Goal: Information Seeking & Learning: Learn about a topic

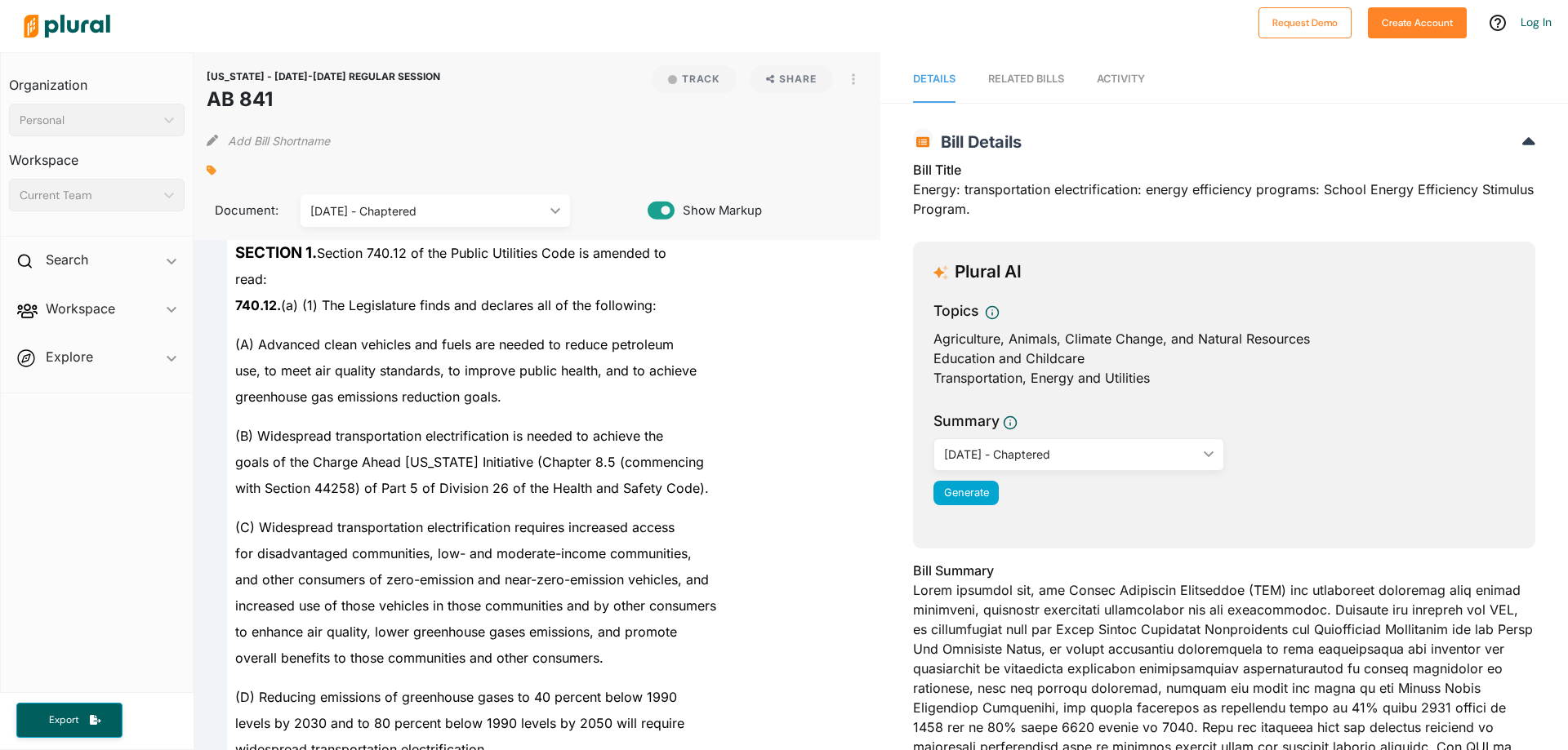
scroll to position [163, 0]
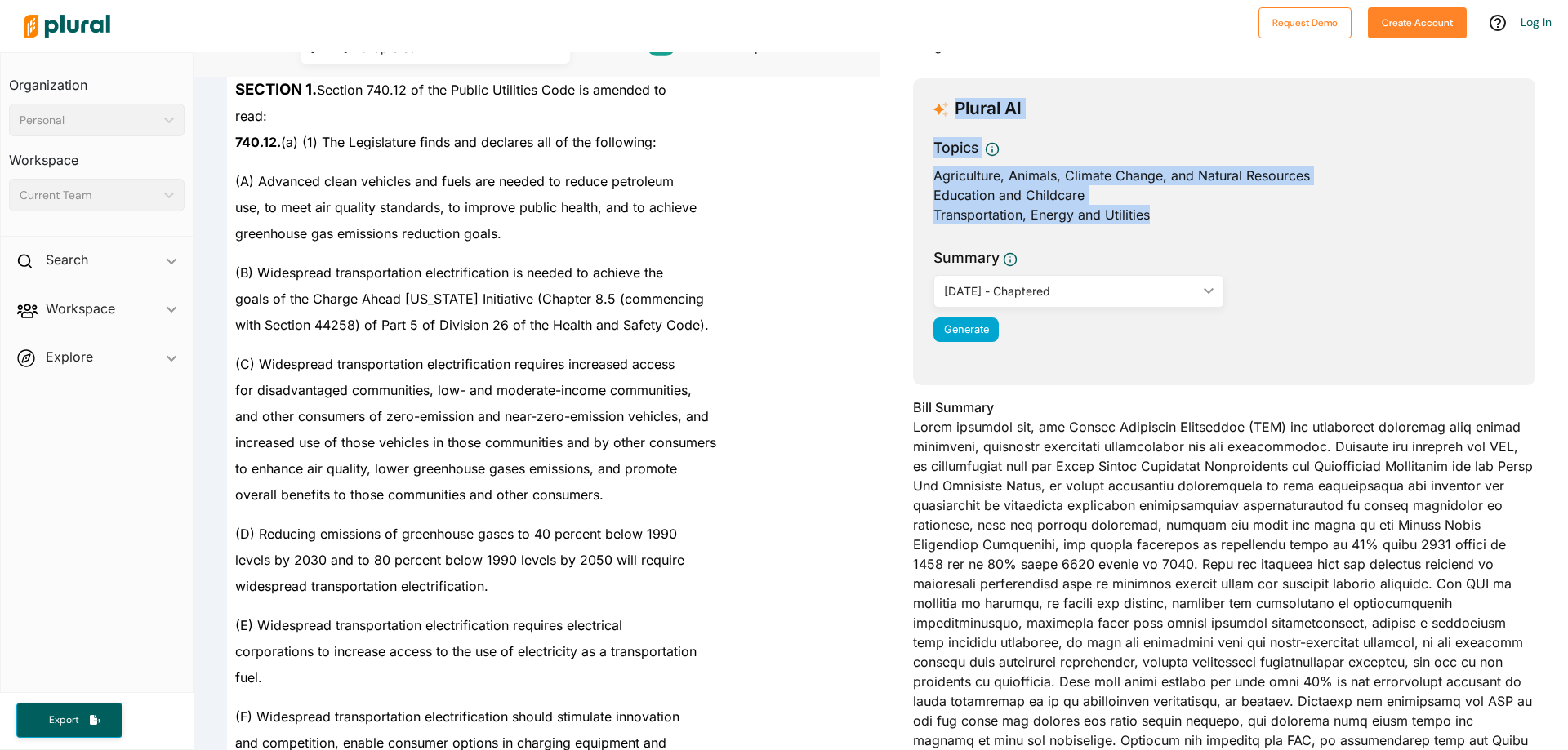
drag, startPoint x: 1163, startPoint y: 227, endPoint x: 841, endPoint y: 88, distance: 350.7
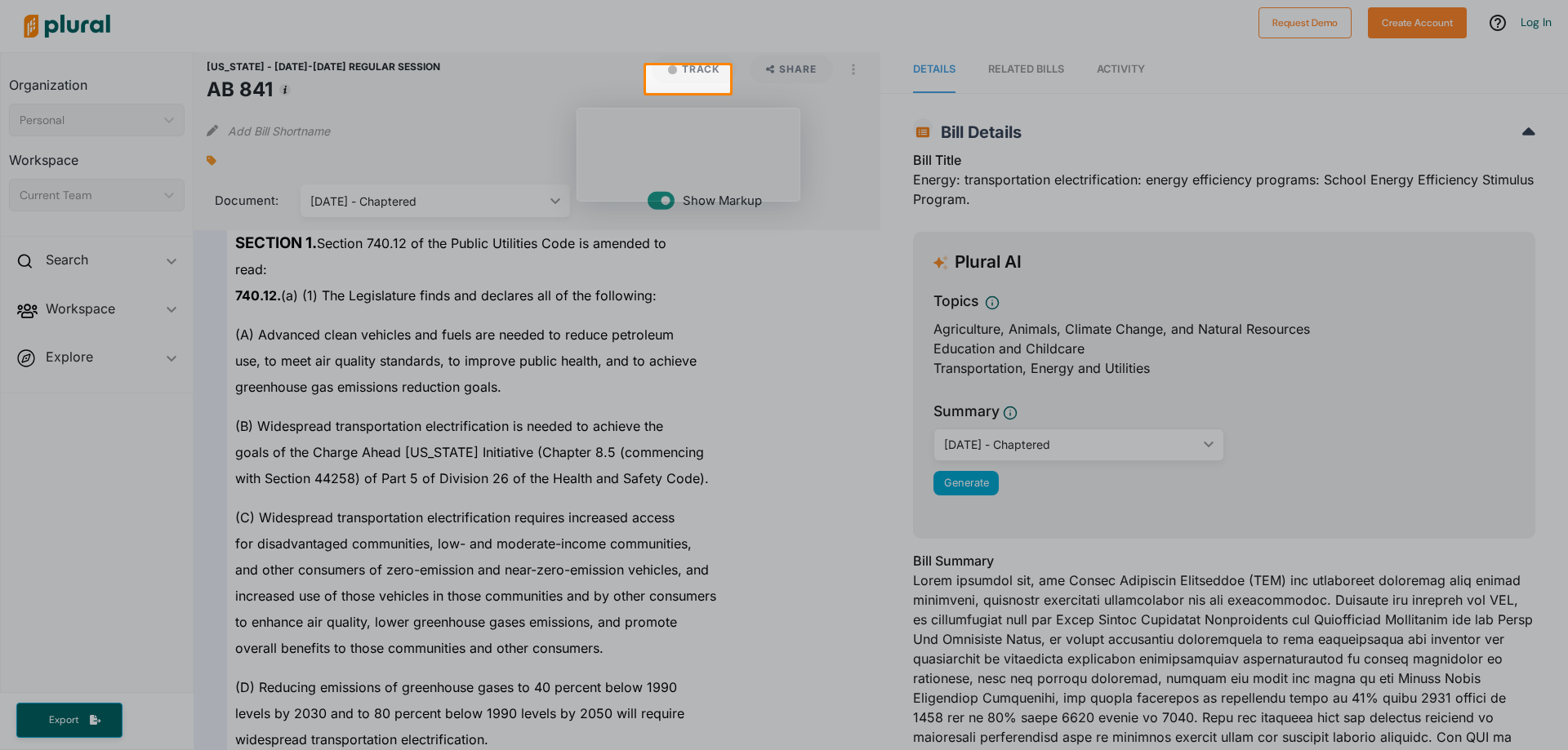
scroll to position [0, 0]
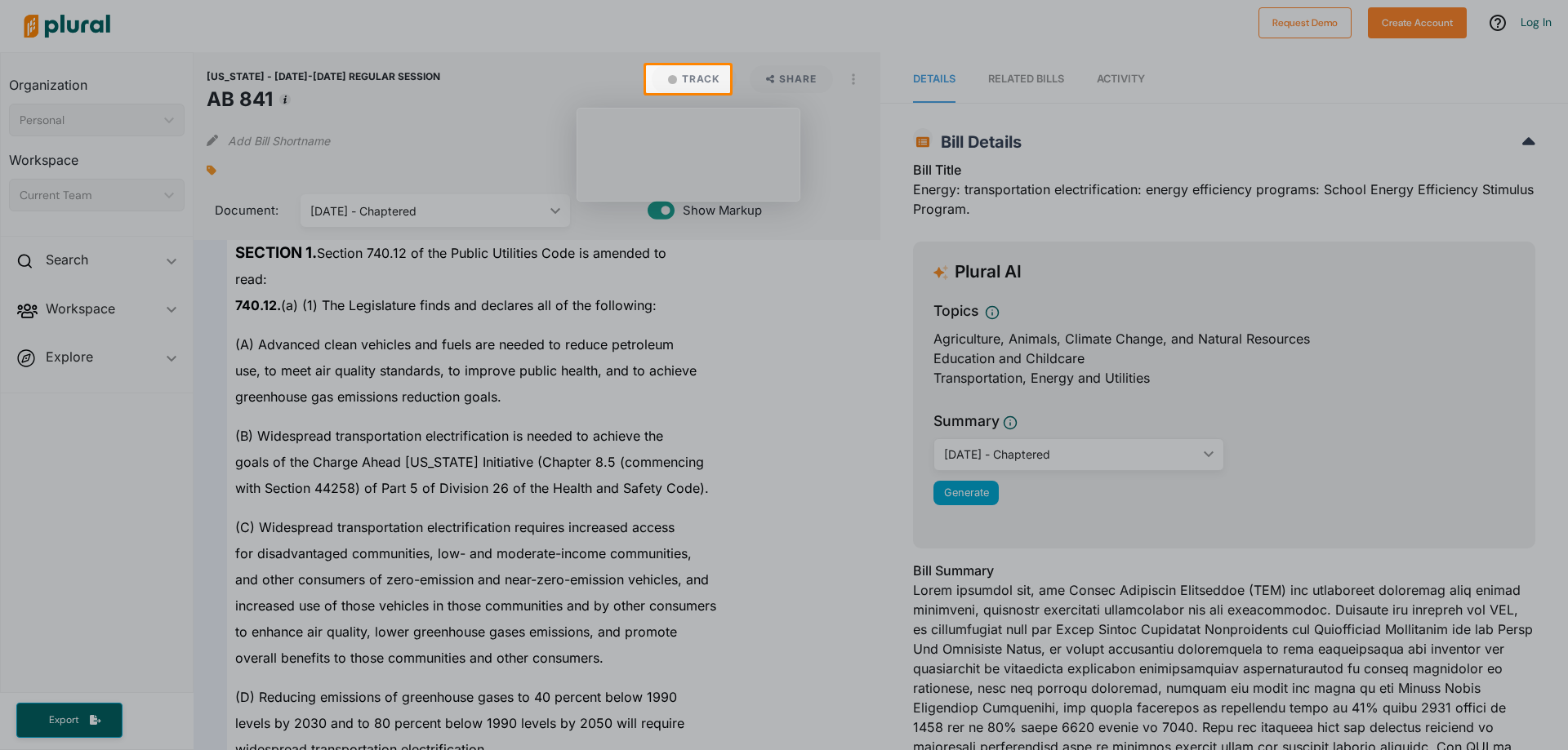
click at [736, 336] on div at bounding box center [784, 421] width 1568 height 657
click at [74, 281] on div at bounding box center [784, 421] width 1568 height 657
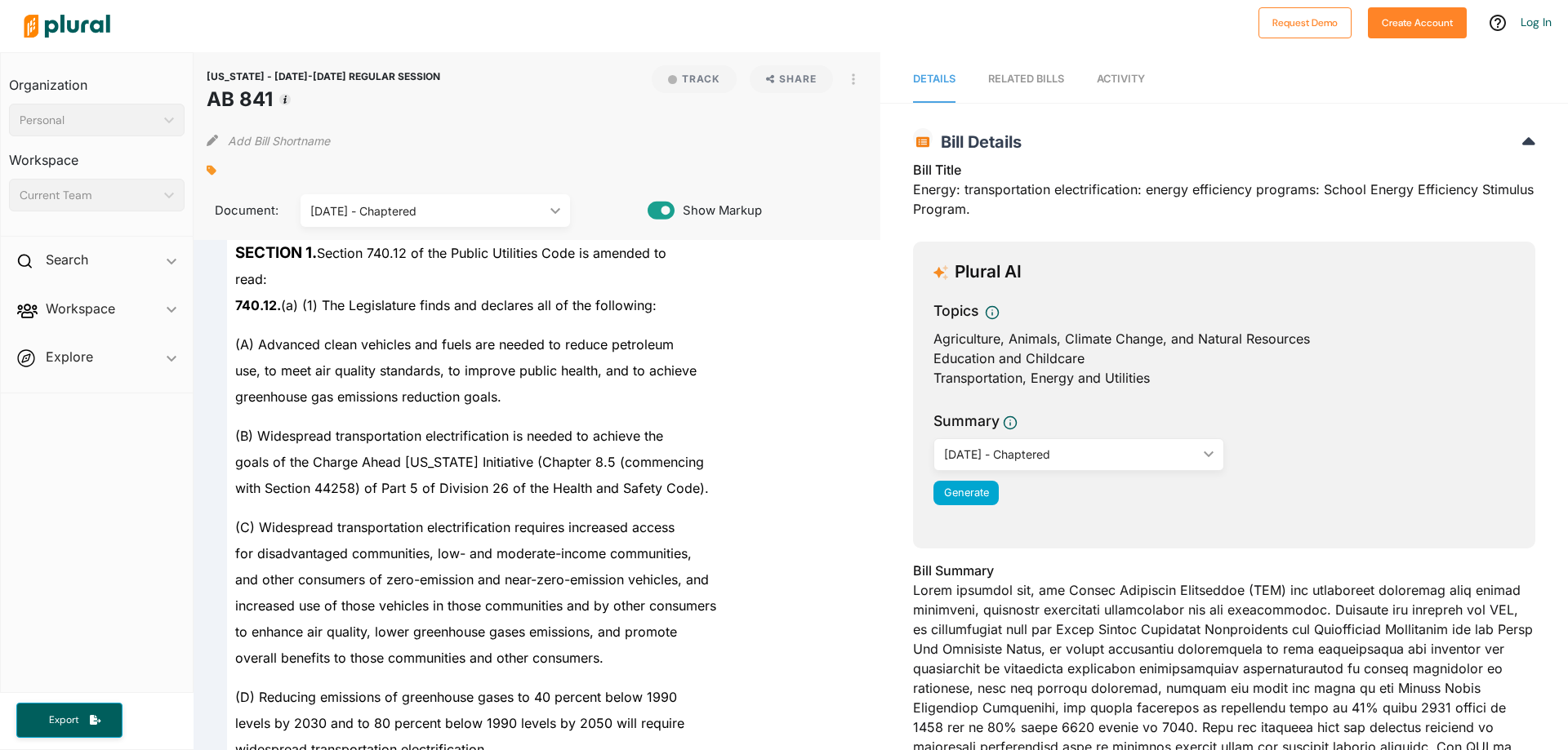
click at [699, 331] on div "(A) Advanced clean vehicles and fuels are needed to reduce petroleum" at bounding box center [545, 338] width 635 height 39
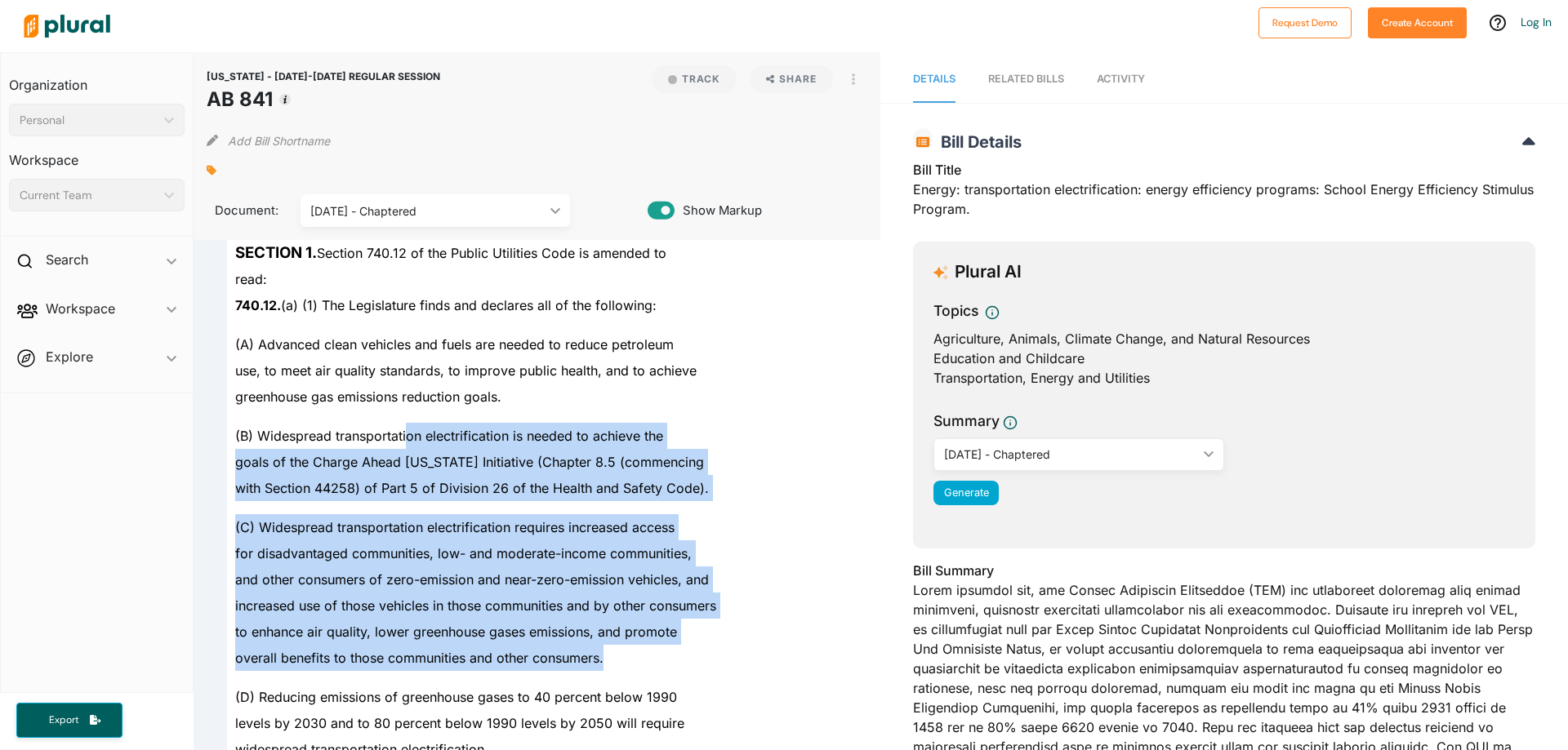
drag, startPoint x: 712, startPoint y: 661, endPoint x: 386, endPoint y: 430, distance: 399.5
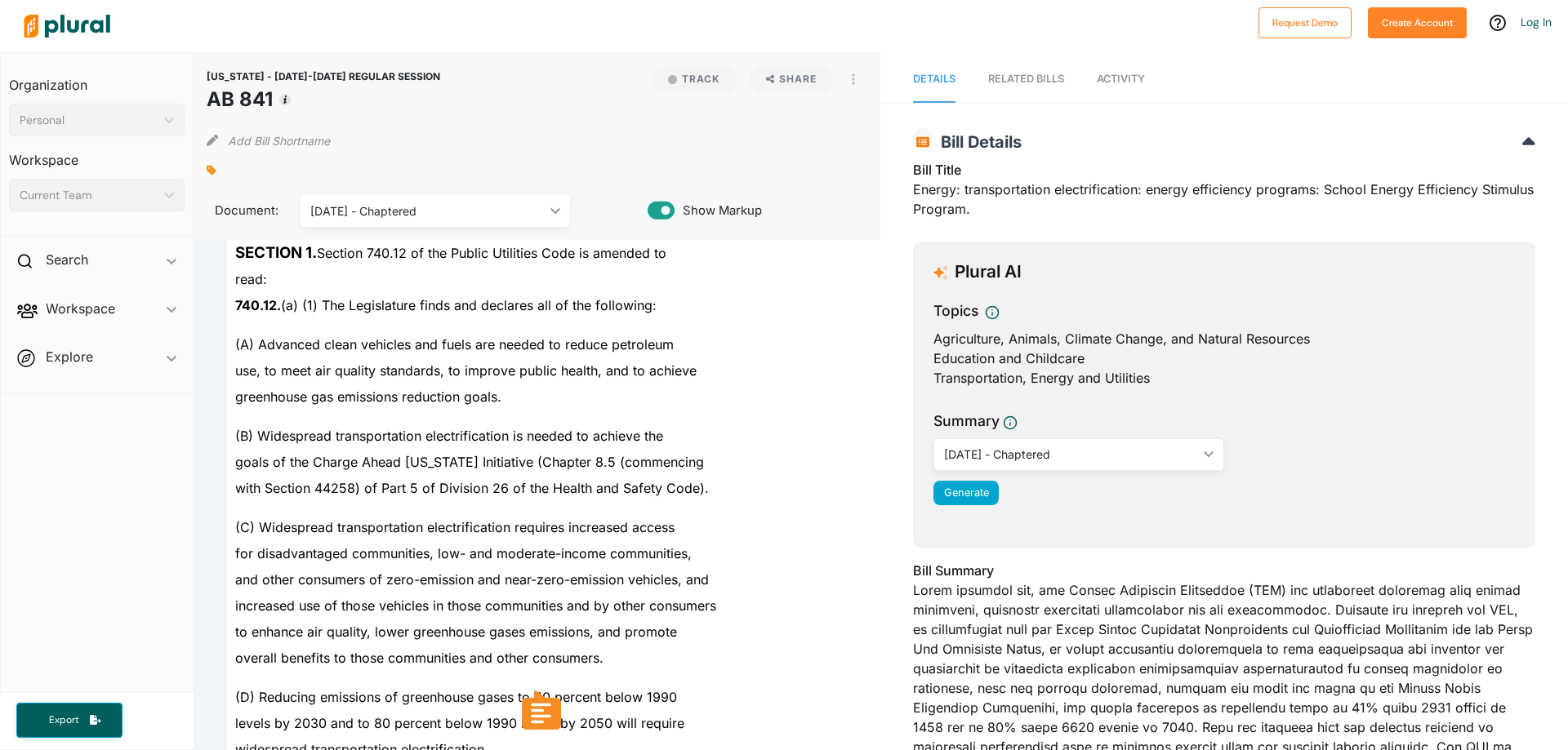
click at [384, 429] on span "(B) Widespread transportation electrification is needed to achieve the" at bounding box center [449, 436] width 428 height 16
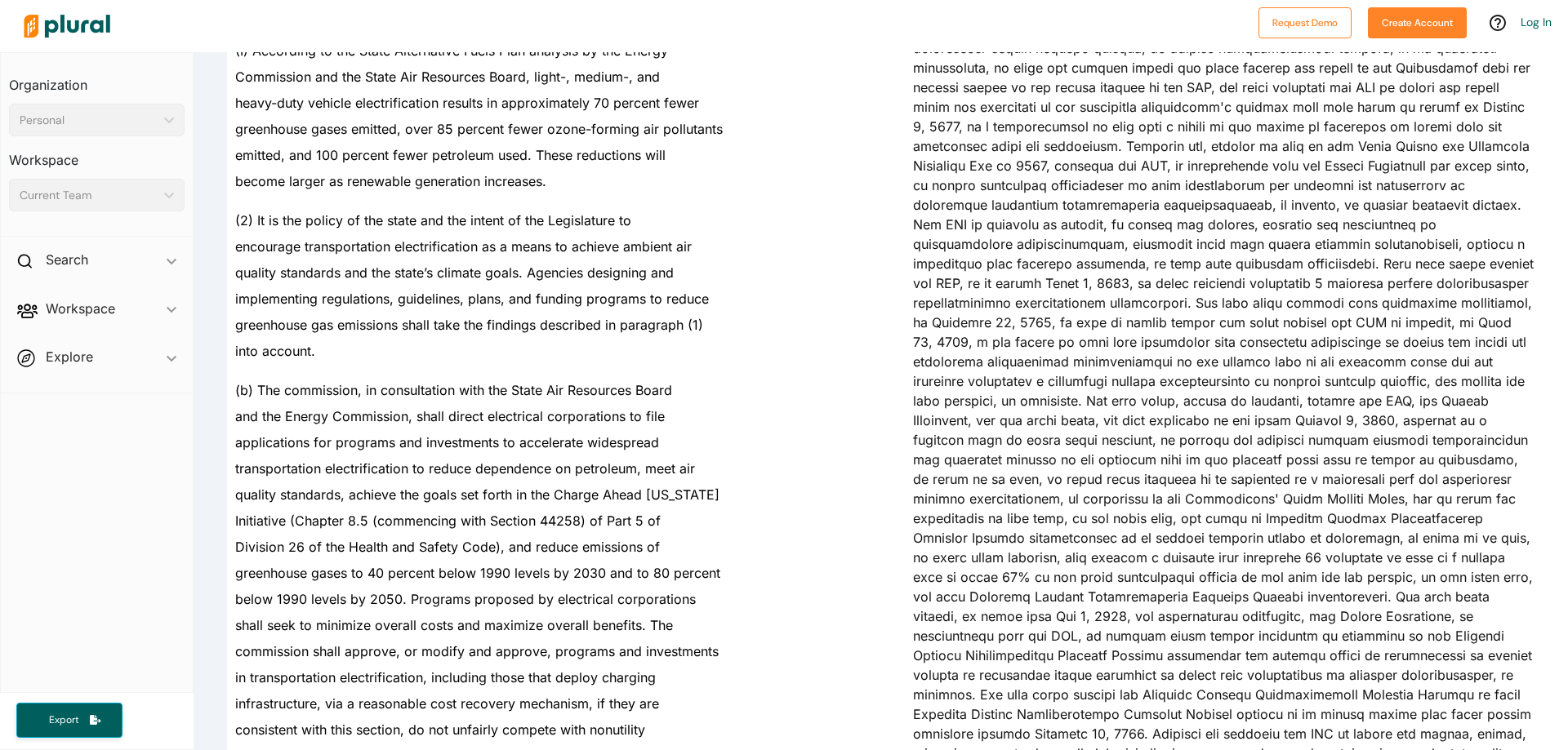
scroll to position [1470, 0]
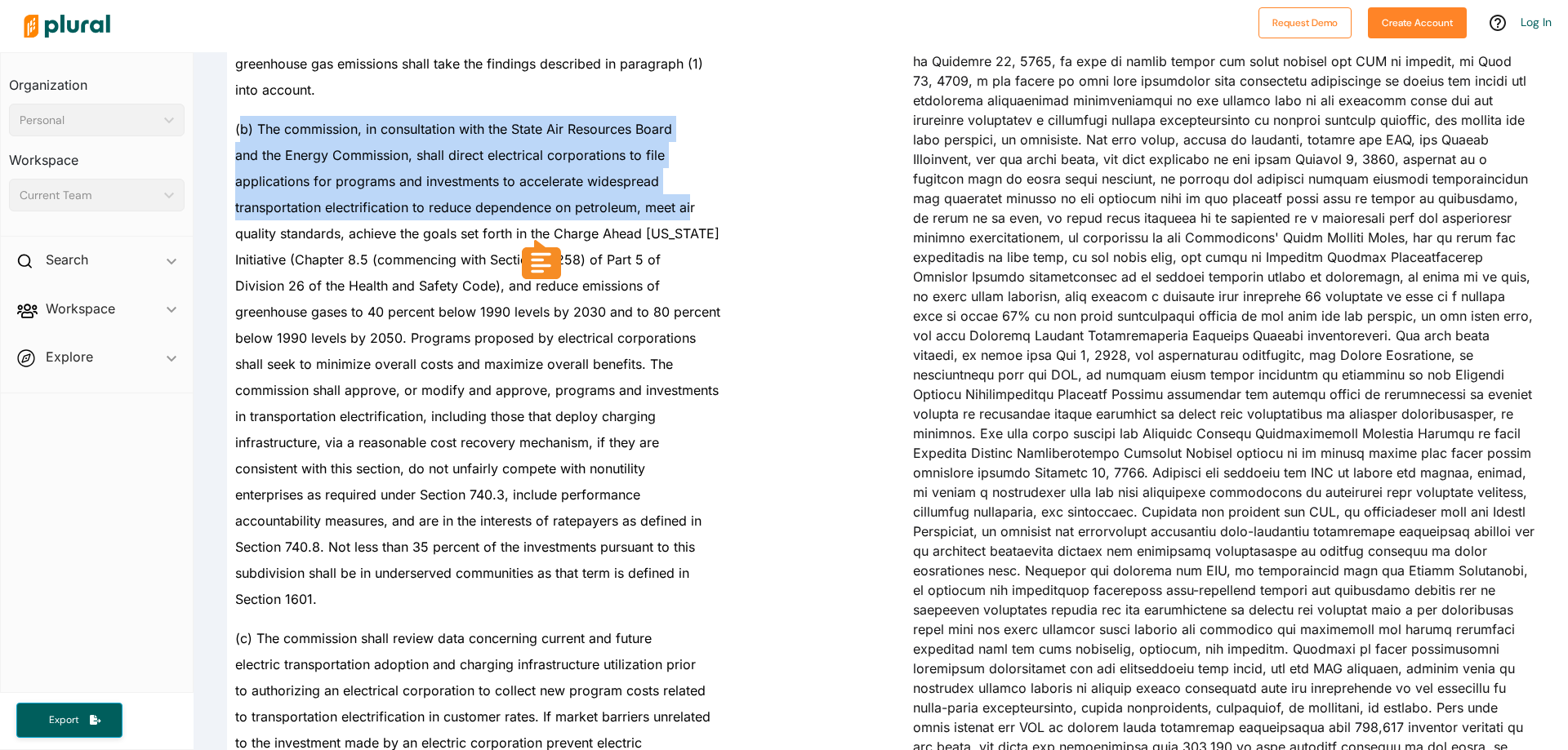
drag, startPoint x: 239, startPoint y: 124, endPoint x: 699, endPoint y: 219, distance: 469.7
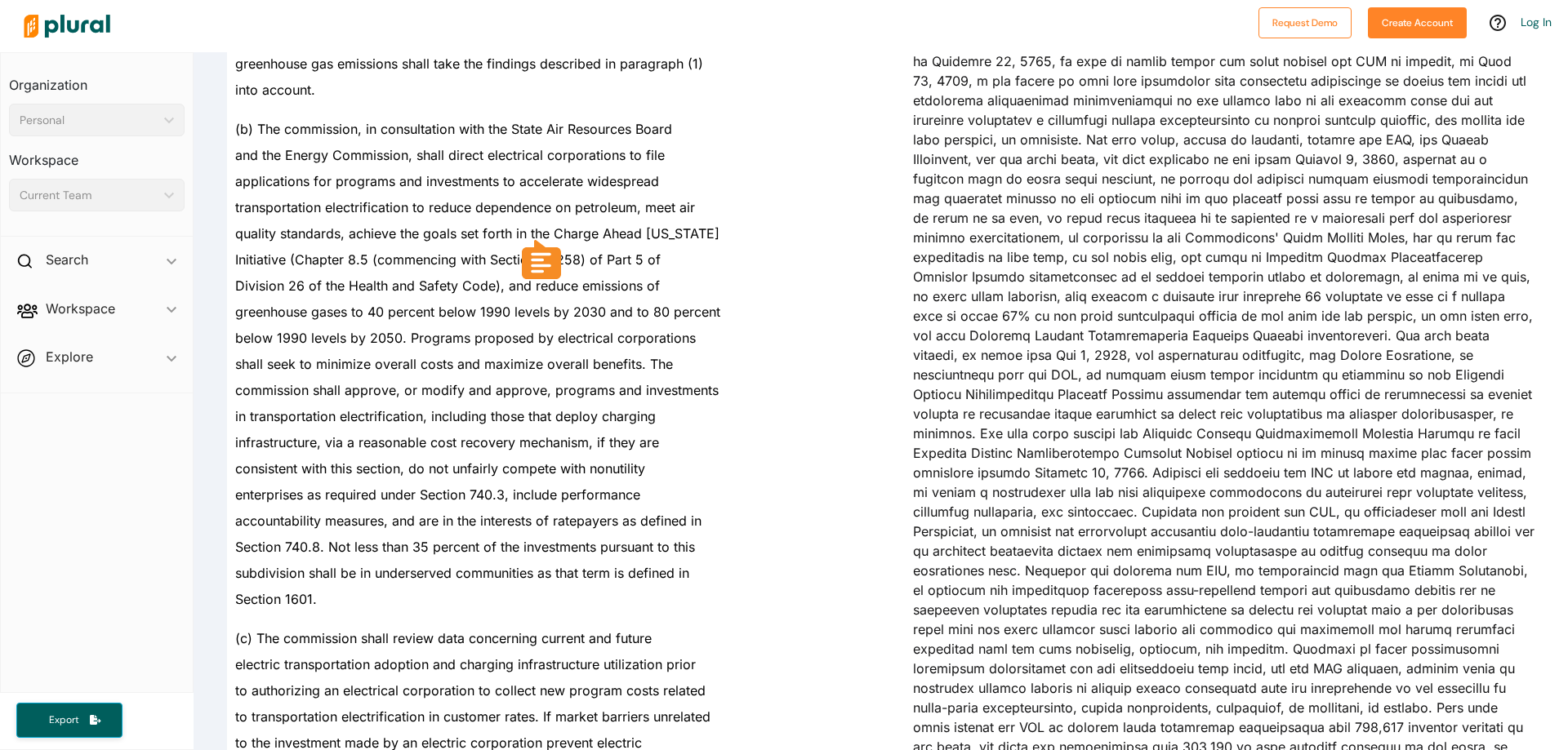
click at [444, 342] on span "below 1990 levels by 2050. Programs proposed by electrical corporations" at bounding box center [465, 337] width 461 height 16
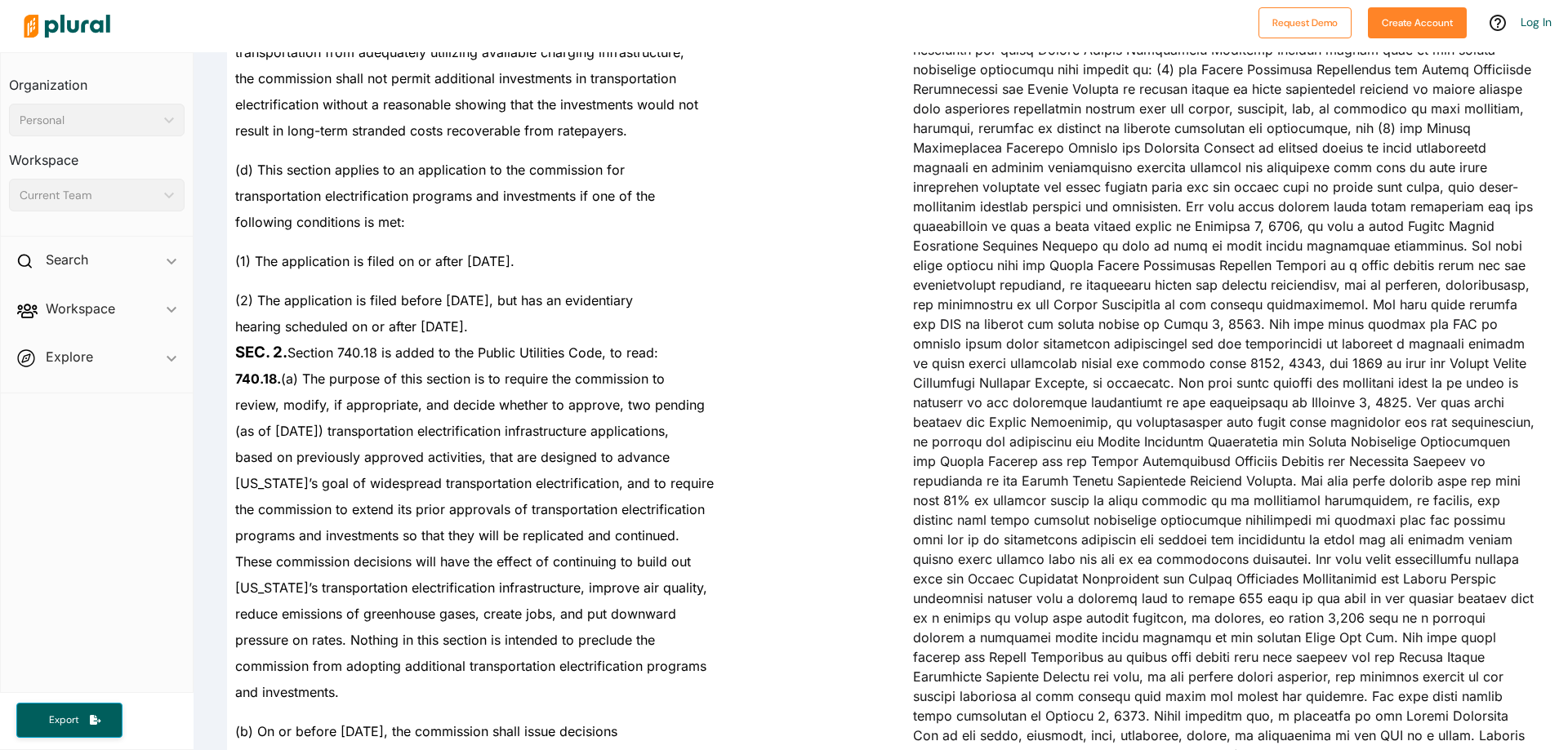
scroll to position [2205, 0]
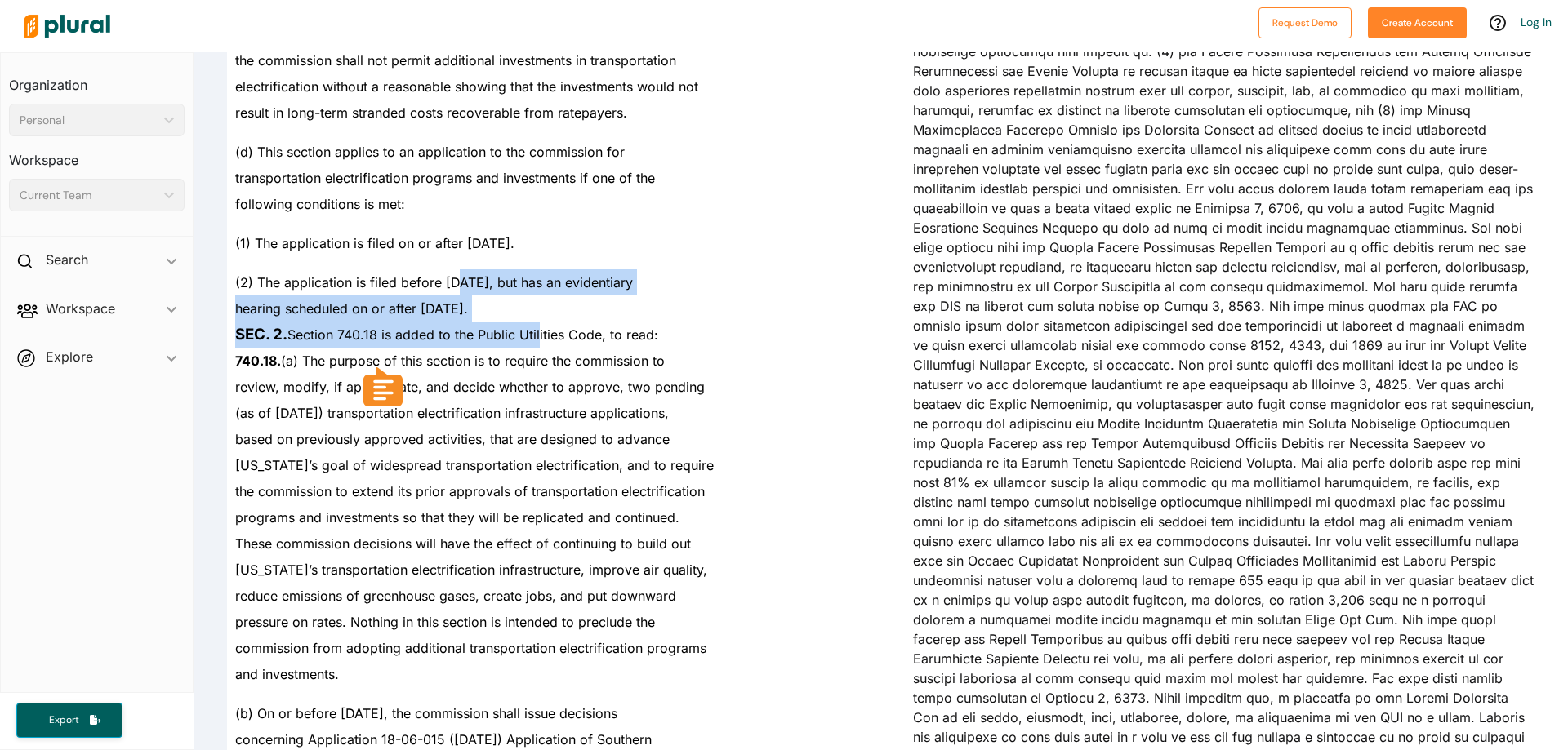
drag, startPoint x: 538, startPoint y: 322, endPoint x: 452, endPoint y: 267, distance: 102.1
click at [452, 267] on div "(2) The application is filed before [DATE], but has an evidentiary" at bounding box center [545, 276] width 635 height 39
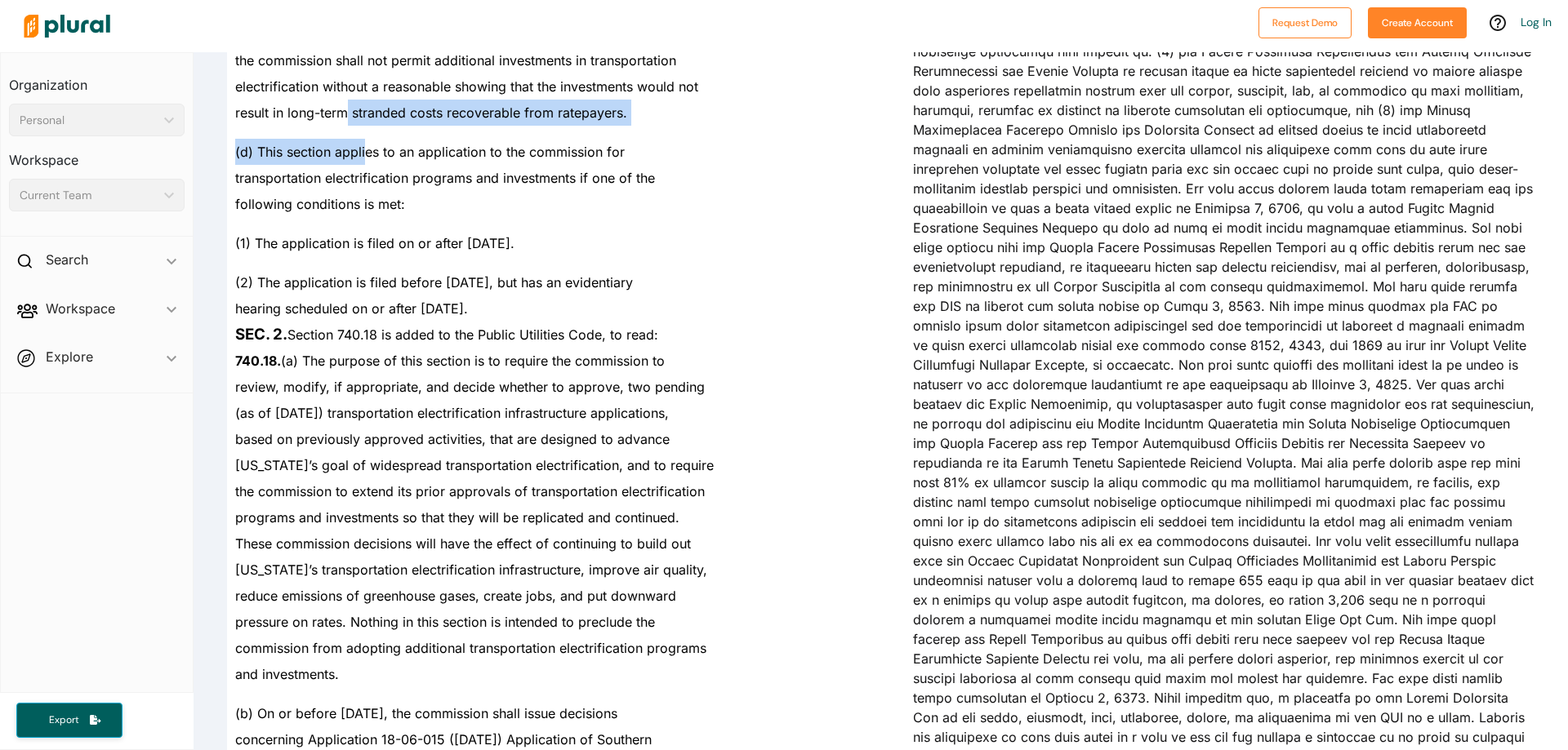
drag, startPoint x: 348, startPoint y: 121, endPoint x: 364, endPoint y: 163, distance: 44.9
click at [364, 163] on div "(d) This section applies to an application to the commission for" at bounding box center [545, 146] width 635 height 39
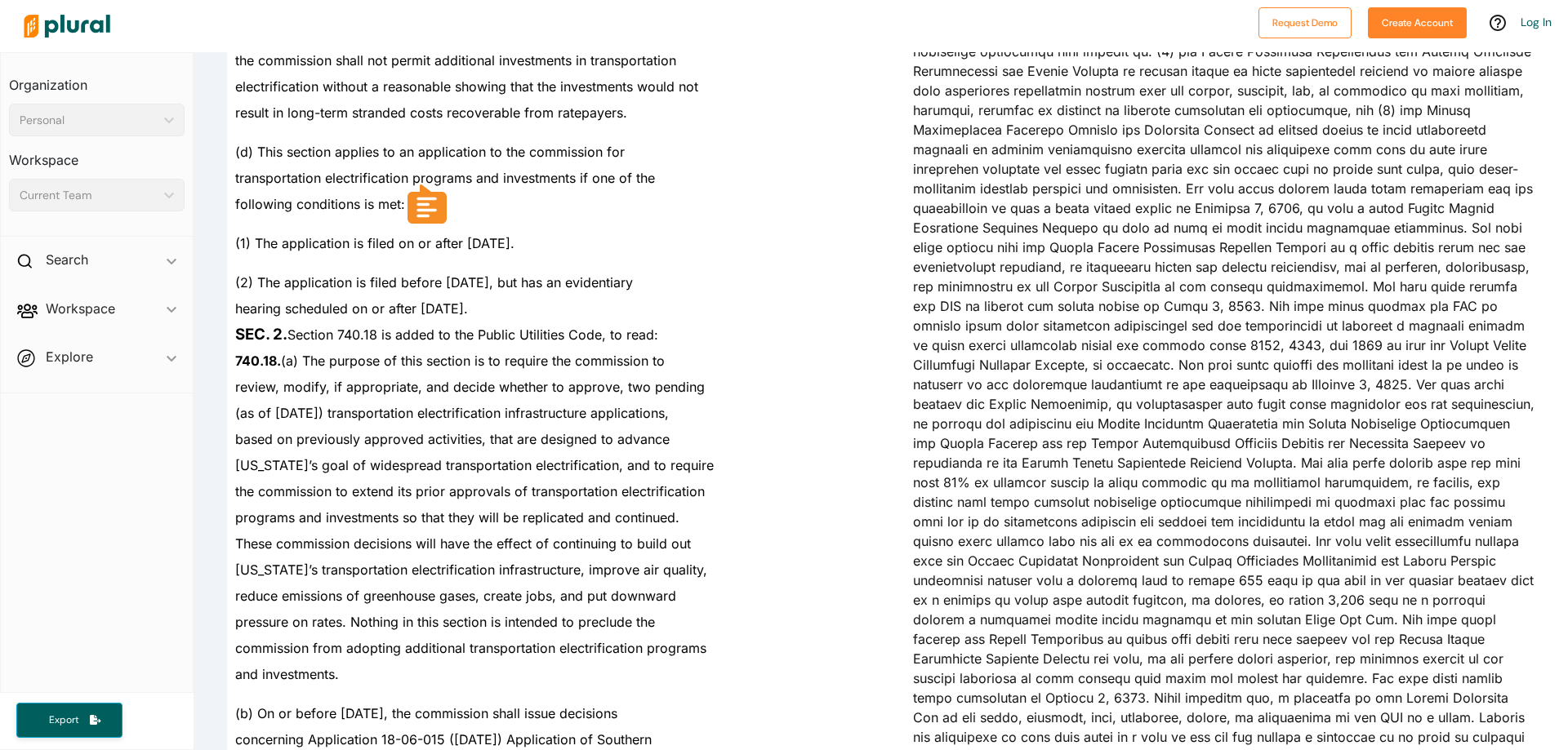
click at [398, 246] on span "(1) The application is filed on or after [DATE]." at bounding box center [374, 243] width 279 height 16
click at [421, 566] on span "[US_STATE]’s transportation electrification infrastructure, improve air quality," at bounding box center [471, 570] width 472 height 16
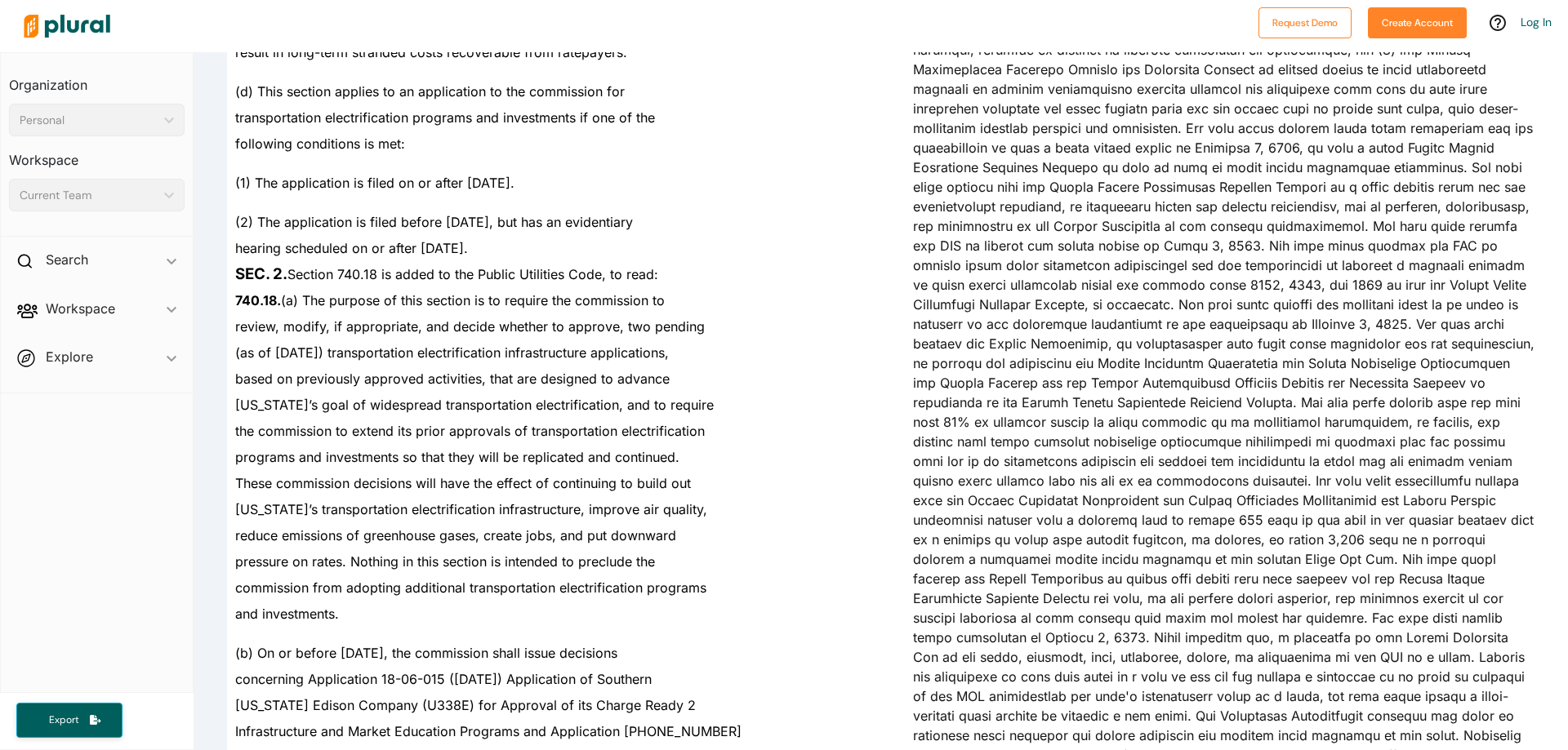
scroll to position [2368, 0]
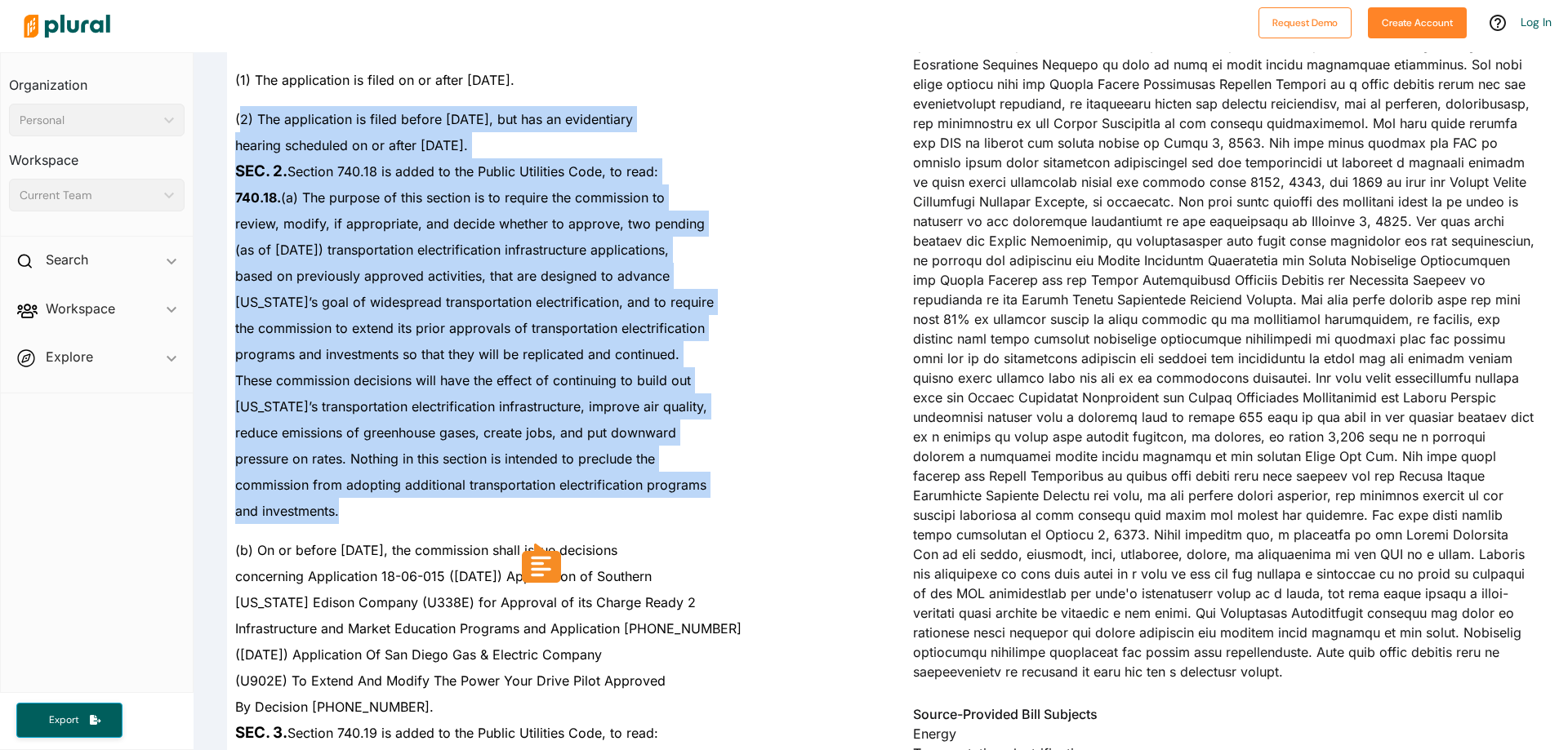
drag, startPoint x: 474, startPoint y: 514, endPoint x: 243, endPoint y: 120, distance: 456.7
click at [245, 124] on span "(2) The application is filed before [DATE], but has an evidentiary" at bounding box center [433, 118] width 397 height 16
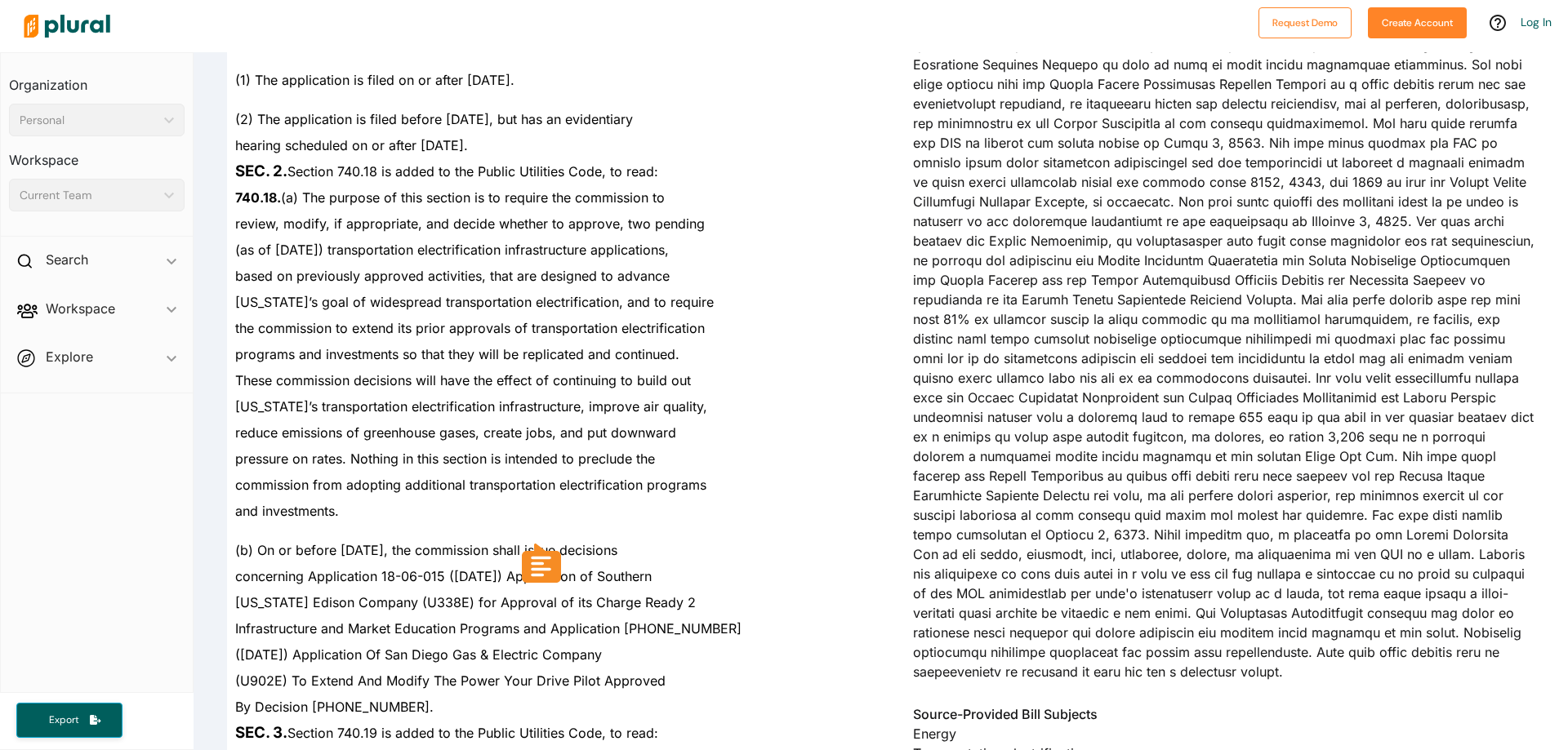
click at [463, 620] on span "Infrastructure and Market Education Programs and Application [PHONE_NUMBER]" at bounding box center [488, 628] width 506 height 16
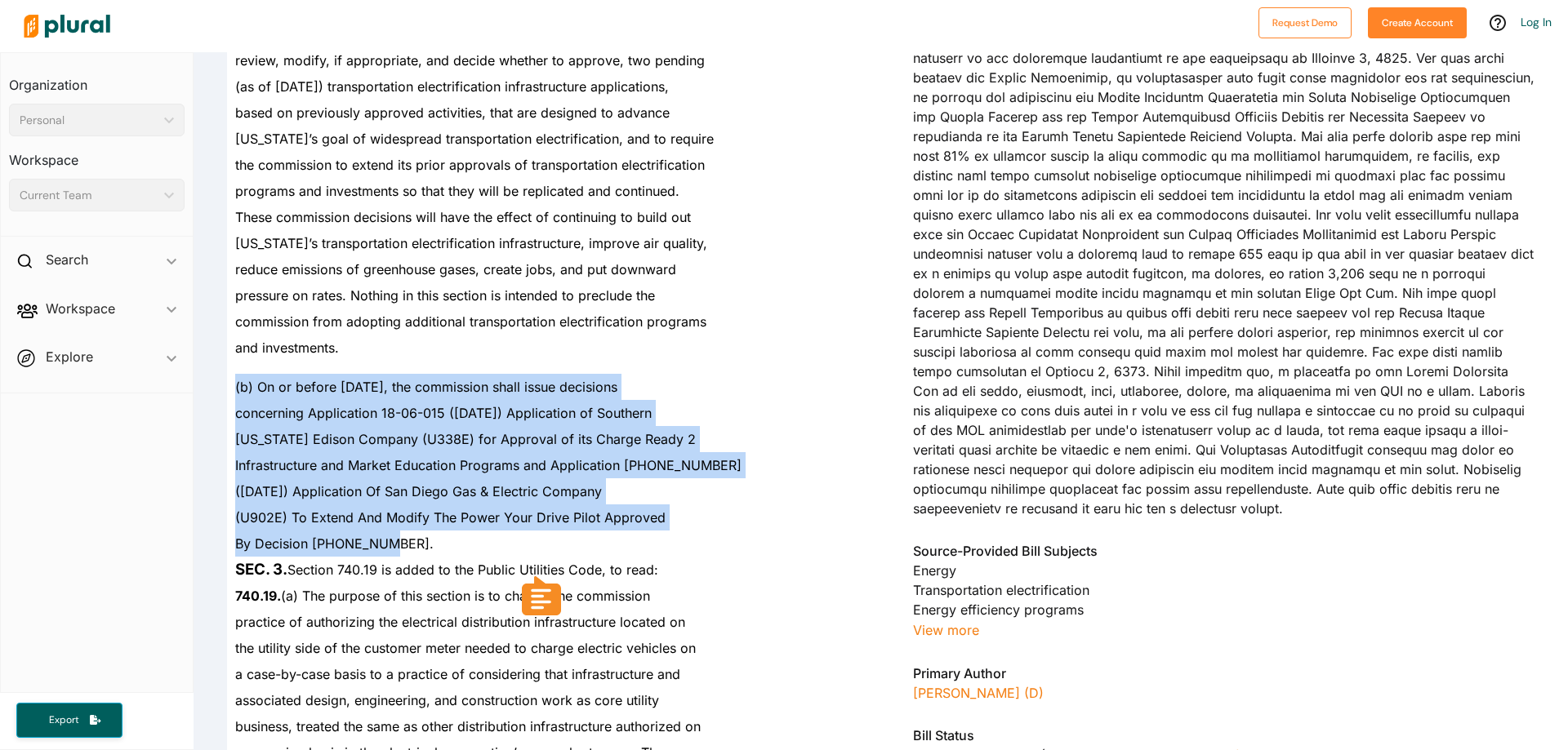
drag, startPoint x: 477, startPoint y: 533, endPoint x: 236, endPoint y: 390, distance: 280.2
click at [236, 390] on span "(b) On or before [DATE], the commission shall issue decisions" at bounding box center [426, 386] width 382 height 16
drag, startPoint x: 236, startPoint y: 390, endPoint x: 372, endPoint y: 548, distance: 208.5
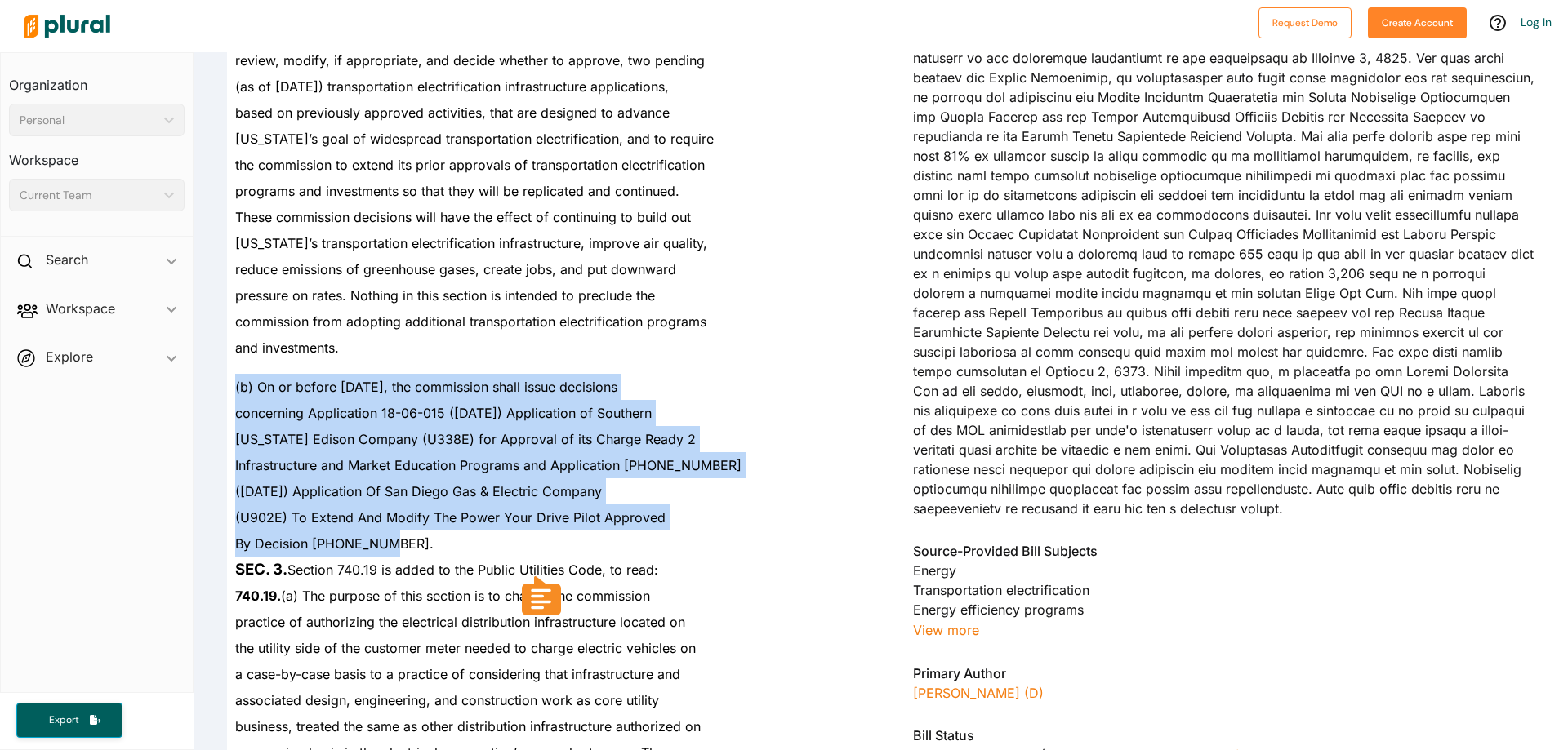
click at [372, 548] on span "By Decision [PHONE_NUMBER]." at bounding box center [334, 543] width 198 height 16
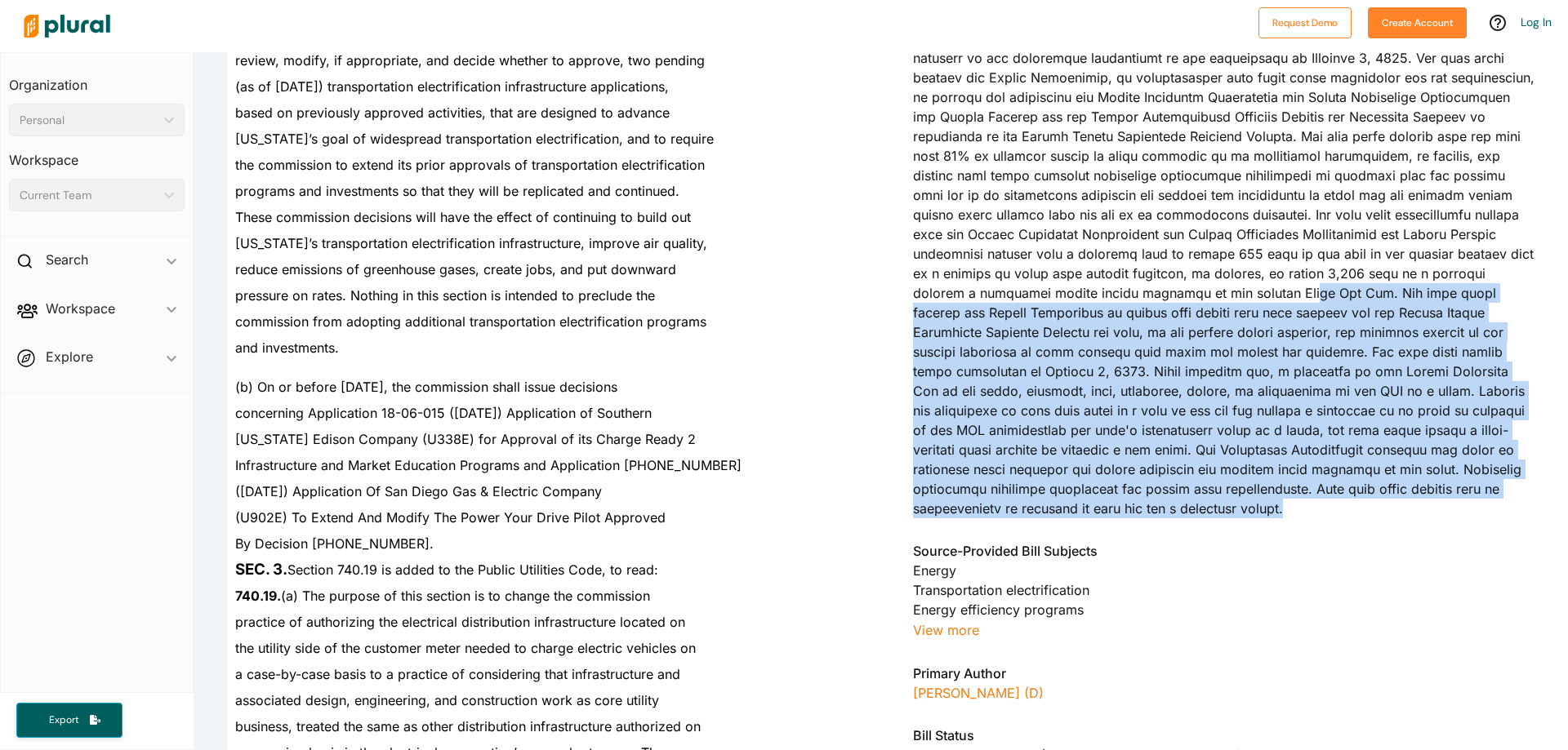
drag, startPoint x: 1368, startPoint y: 467, endPoint x: 1112, endPoint y: 255, distance: 332.4
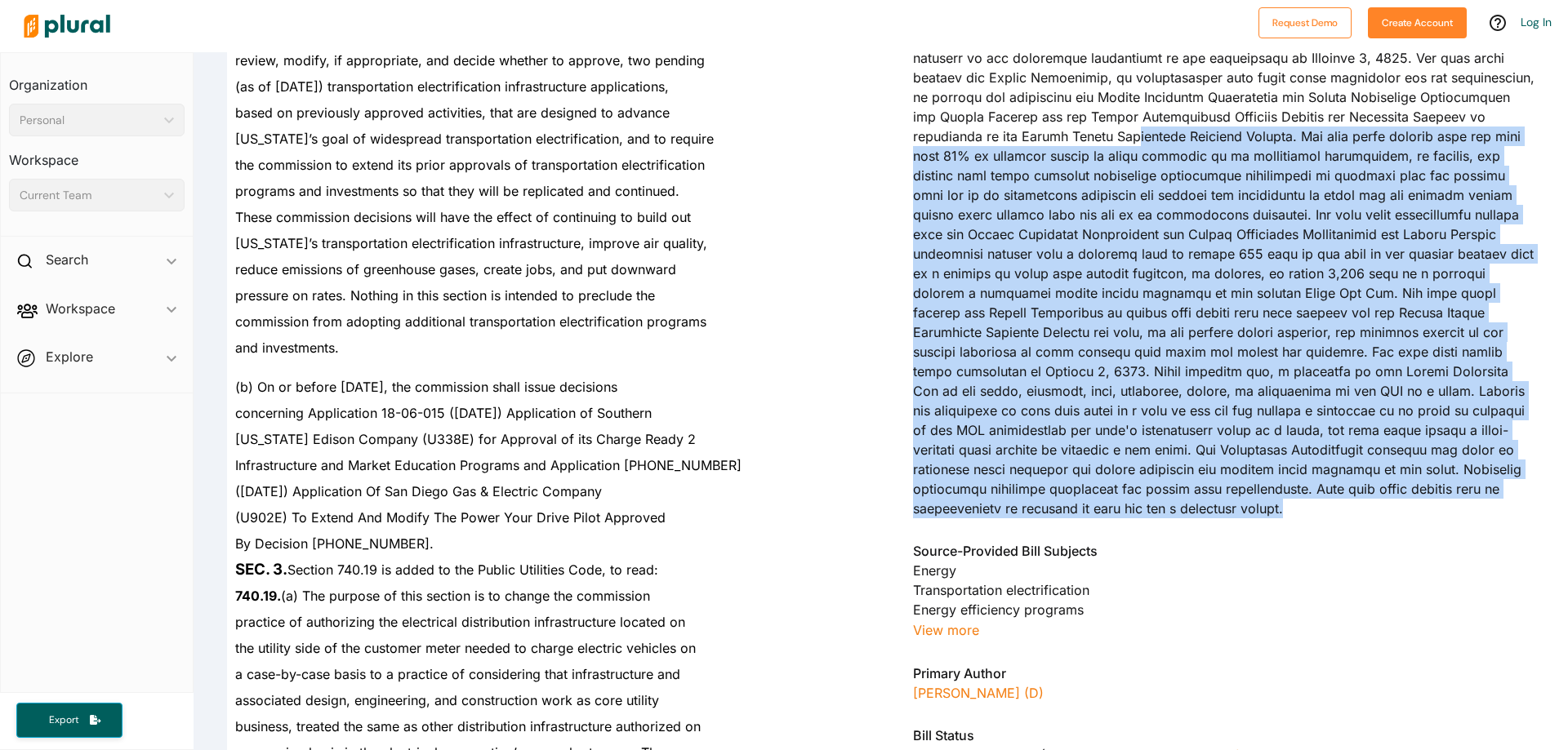
drag, startPoint x: 1039, startPoint y: 100, endPoint x: 1111, endPoint y: 463, distance: 370.1
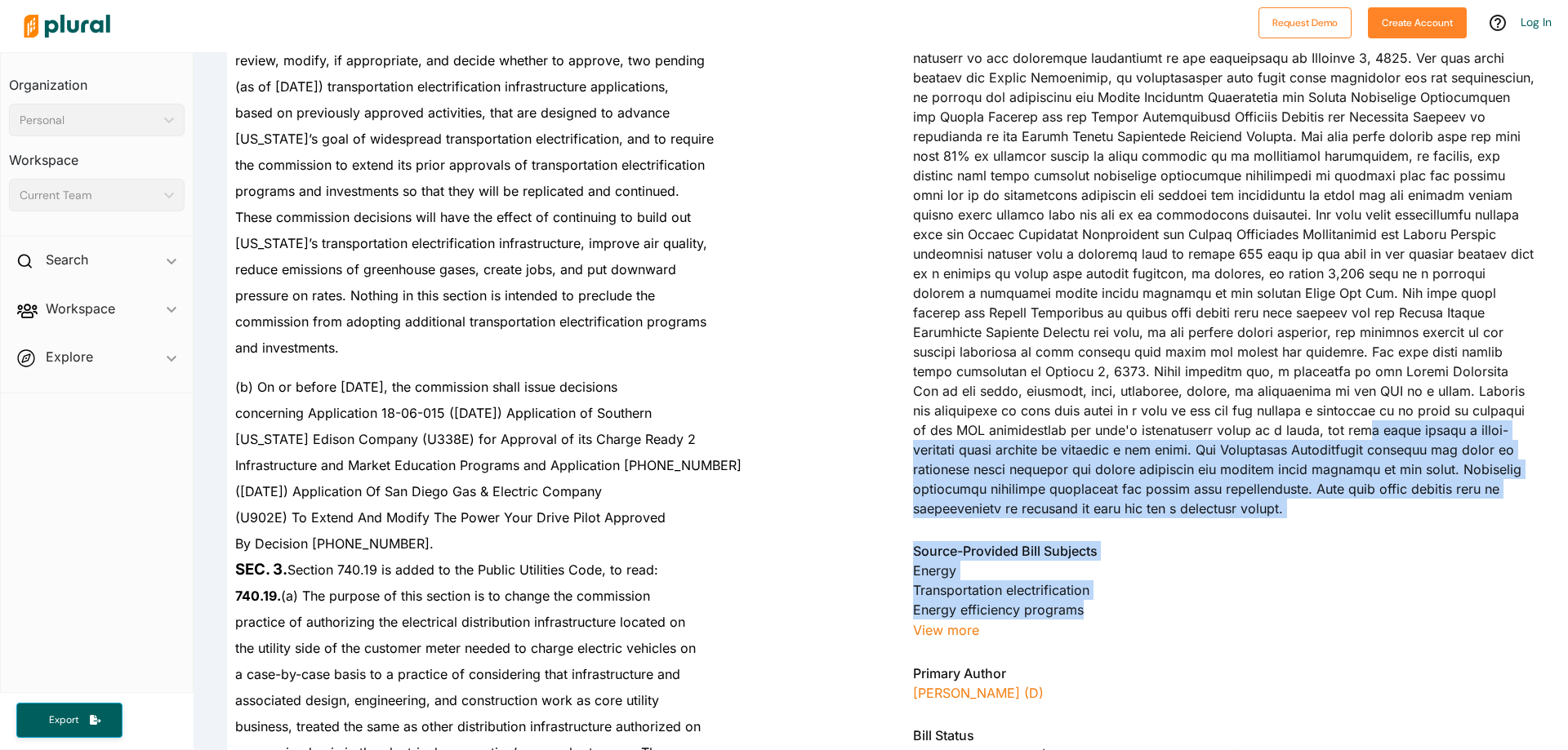
drag, startPoint x: 1071, startPoint y: 550, endPoint x: 1012, endPoint y: 378, distance: 181.8
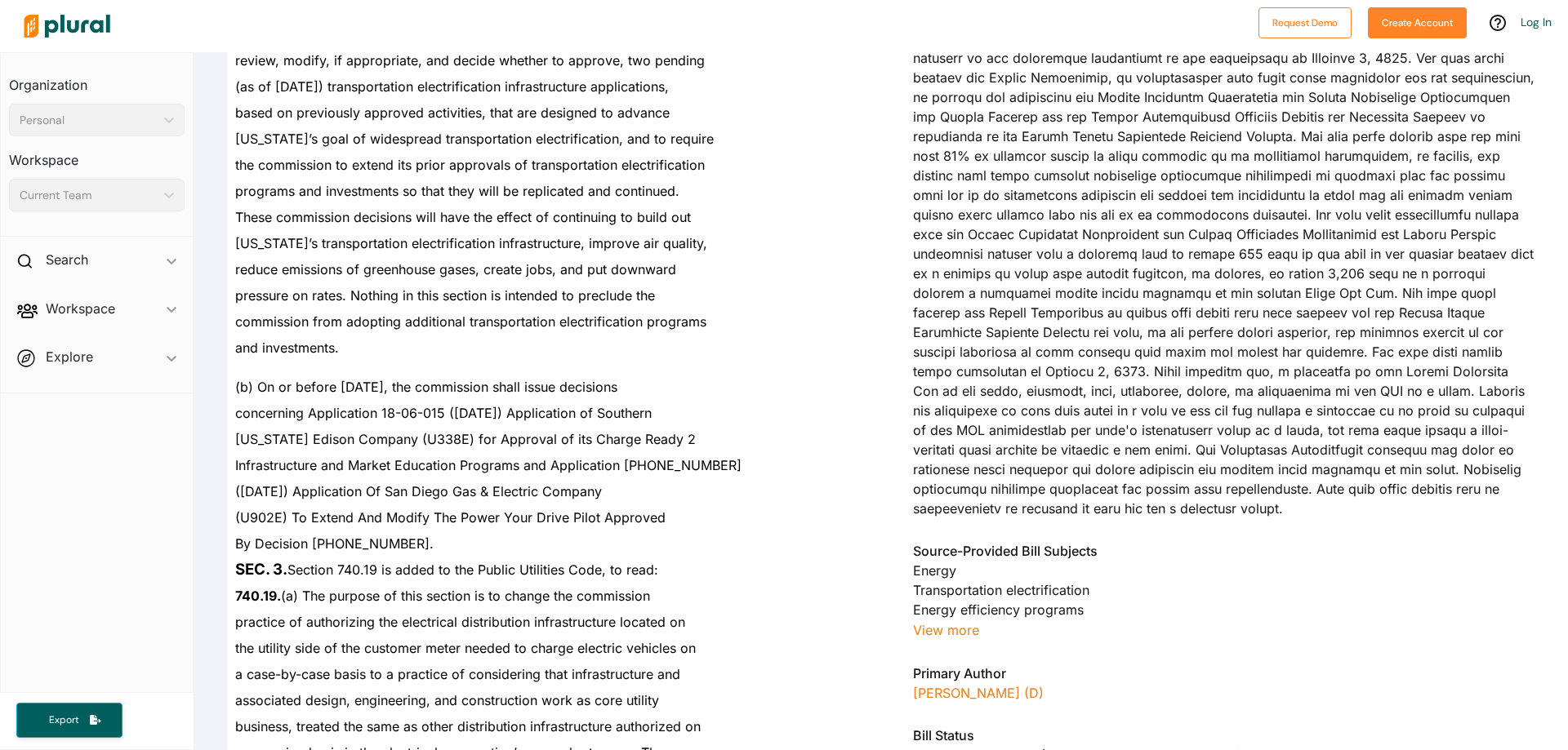
click at [819, 345] on div "and investments." at bounding box center [545, 348] width 635 height 26
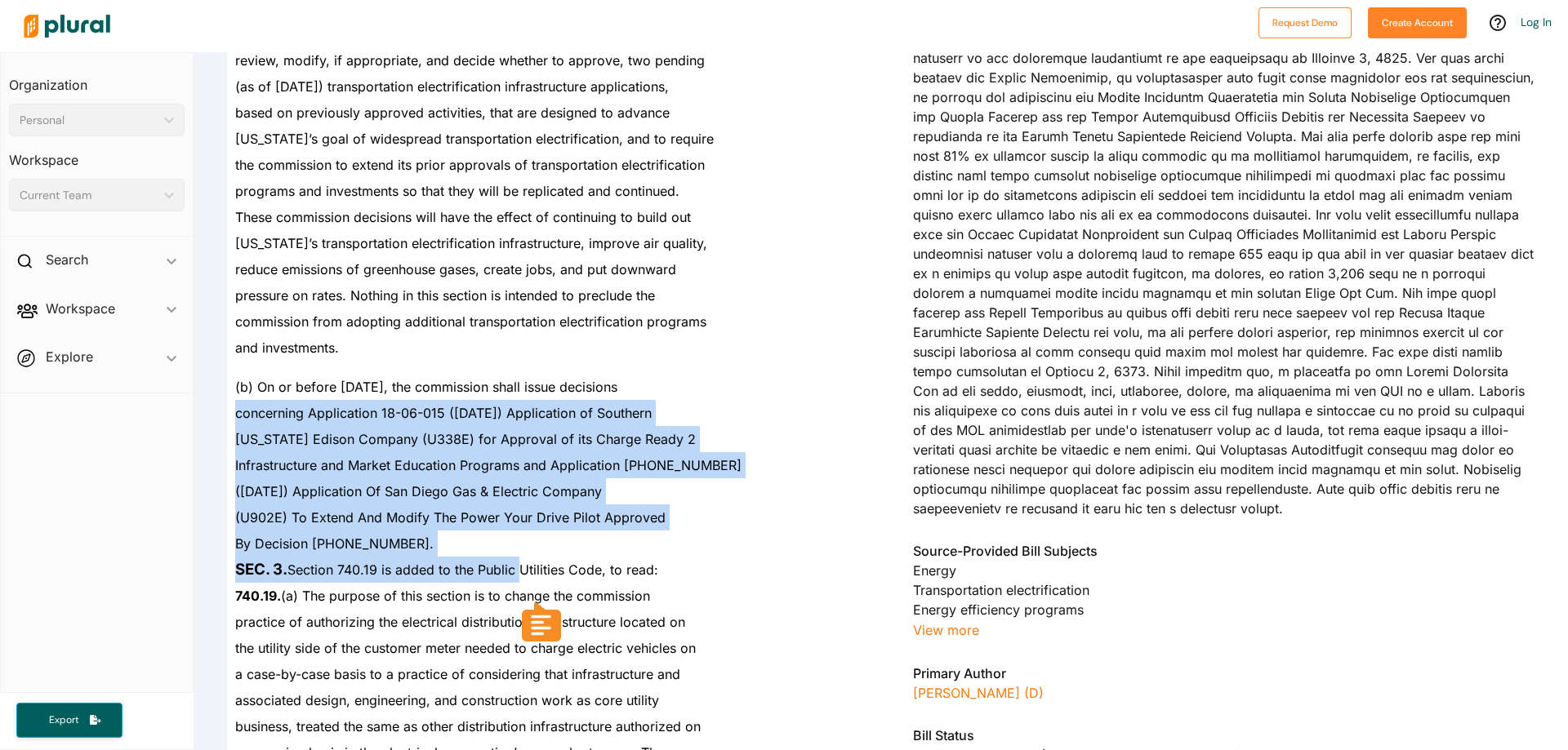
drag, startPoint x: 416, startPoint y: 498, endPoint x: 225, endPoint y: 400, distance: 214.7
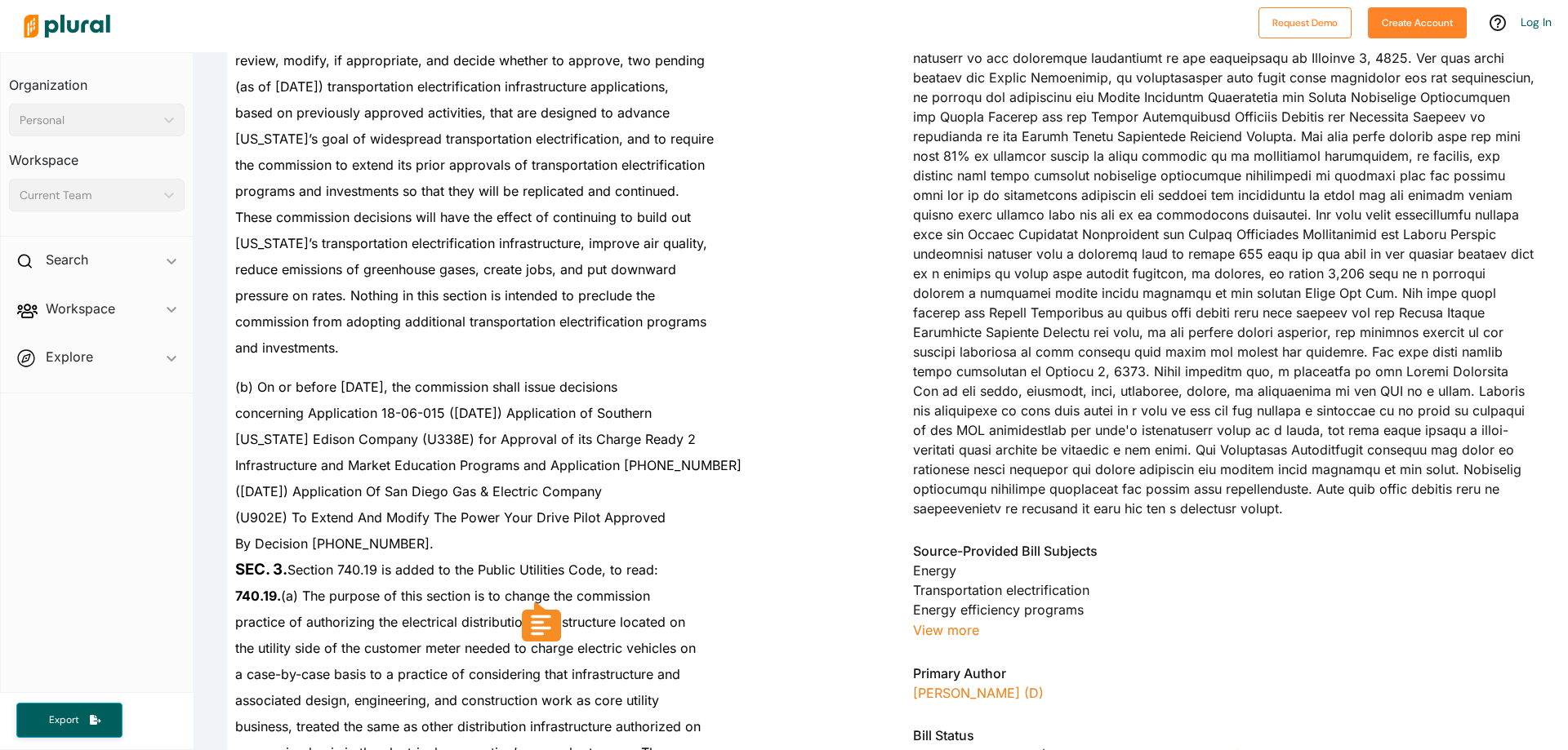
click at [230, 393] on div "(b) On or before [DATE], the commission shall issue decisions" at bounding box center [545, 381] width 635 height 39
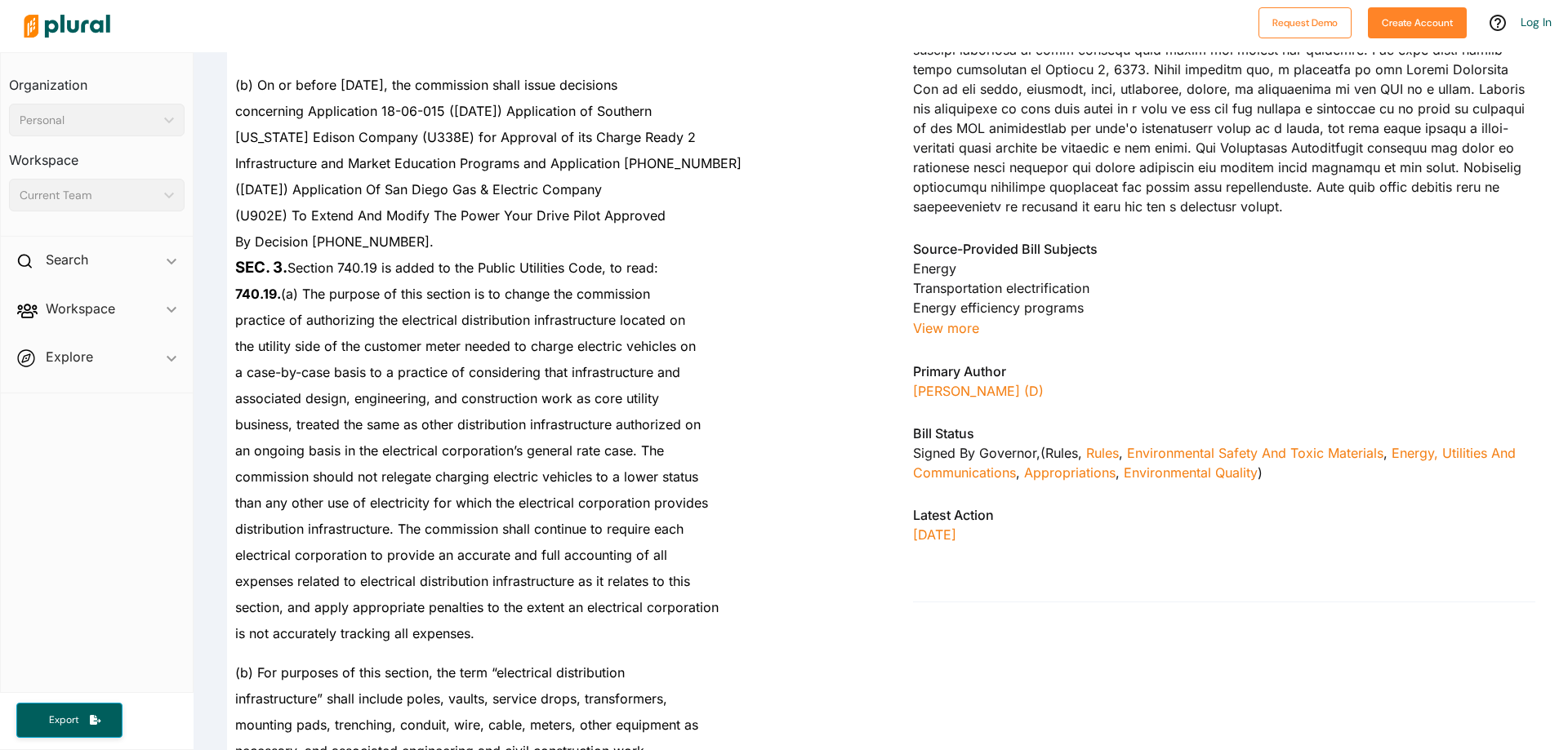
scroll to position [2858, 0]
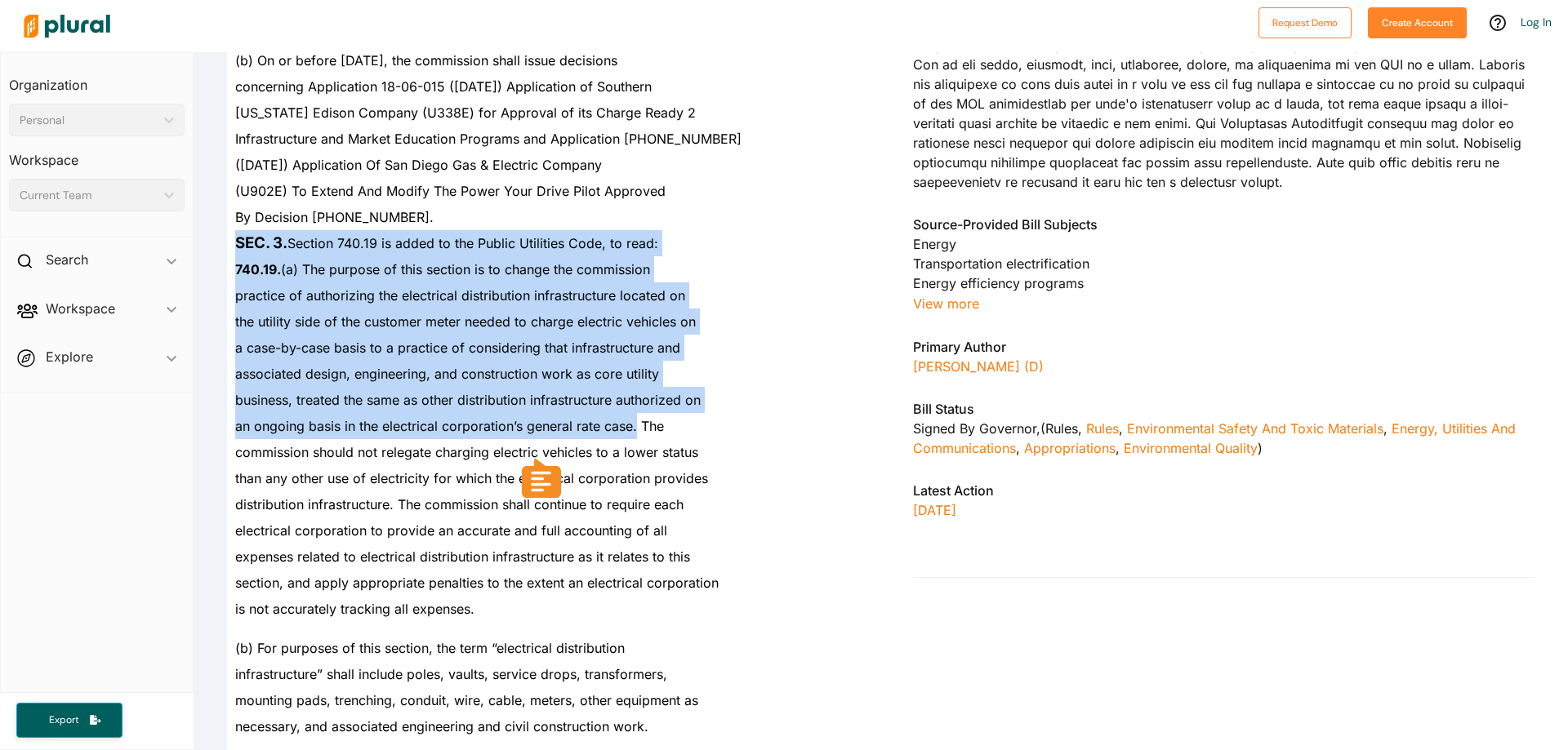
drag, startPoint x: 240, startPoint y: 239, endPoint x: 636, endPoint y: 426, distance: 437.9
click at [636, 426] on span "an ongoing basis in the electrical corporation’s general rate case. The" at bounding box center [450, 426] width 429 height 16
drag, startPoint x: 636, startPoint y: 426, endPoint x: 239, endPoint y: 250, distance: 434.3
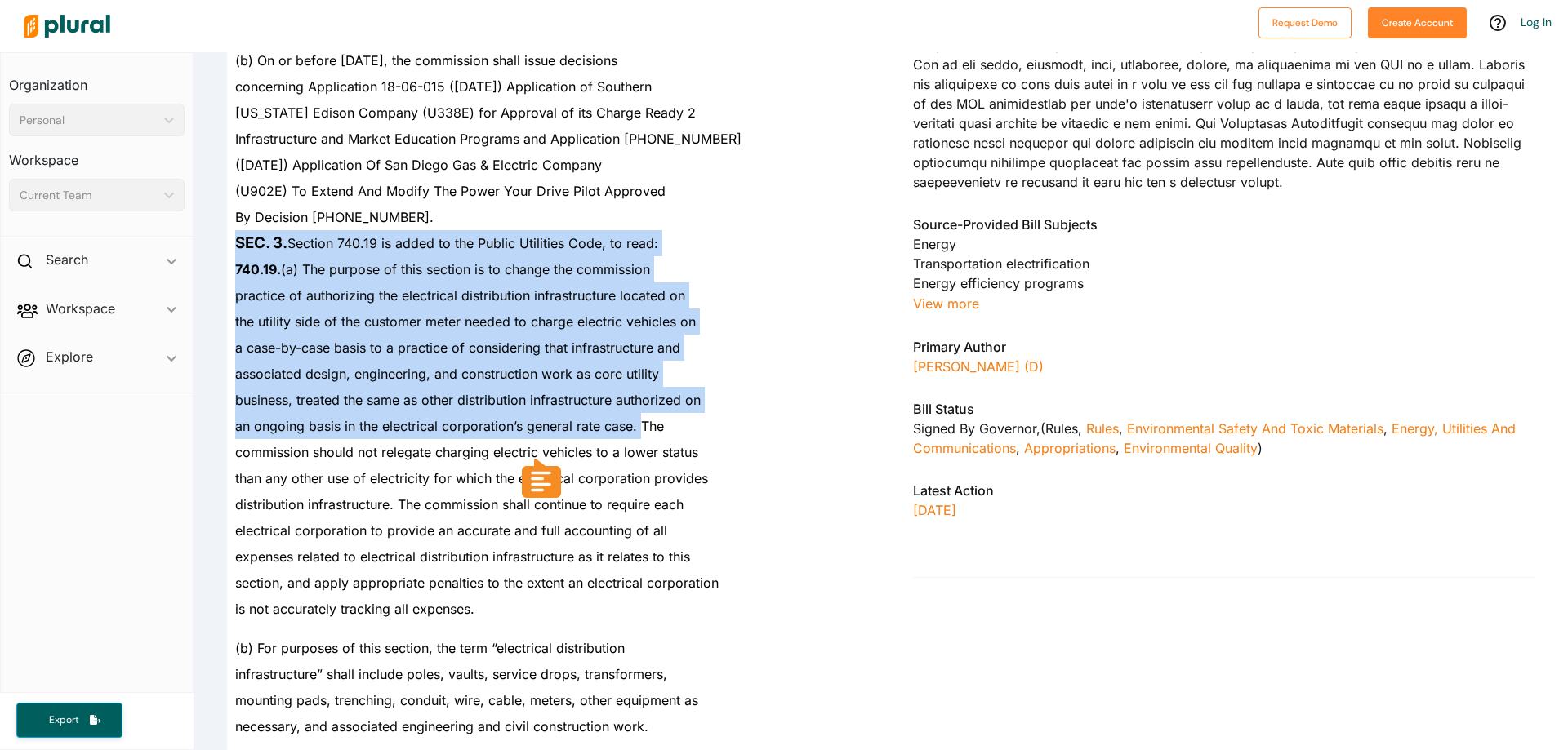
click at [238, 250] on strong "SEC. 3." at bounding box center [261, 243] width 52 height 19
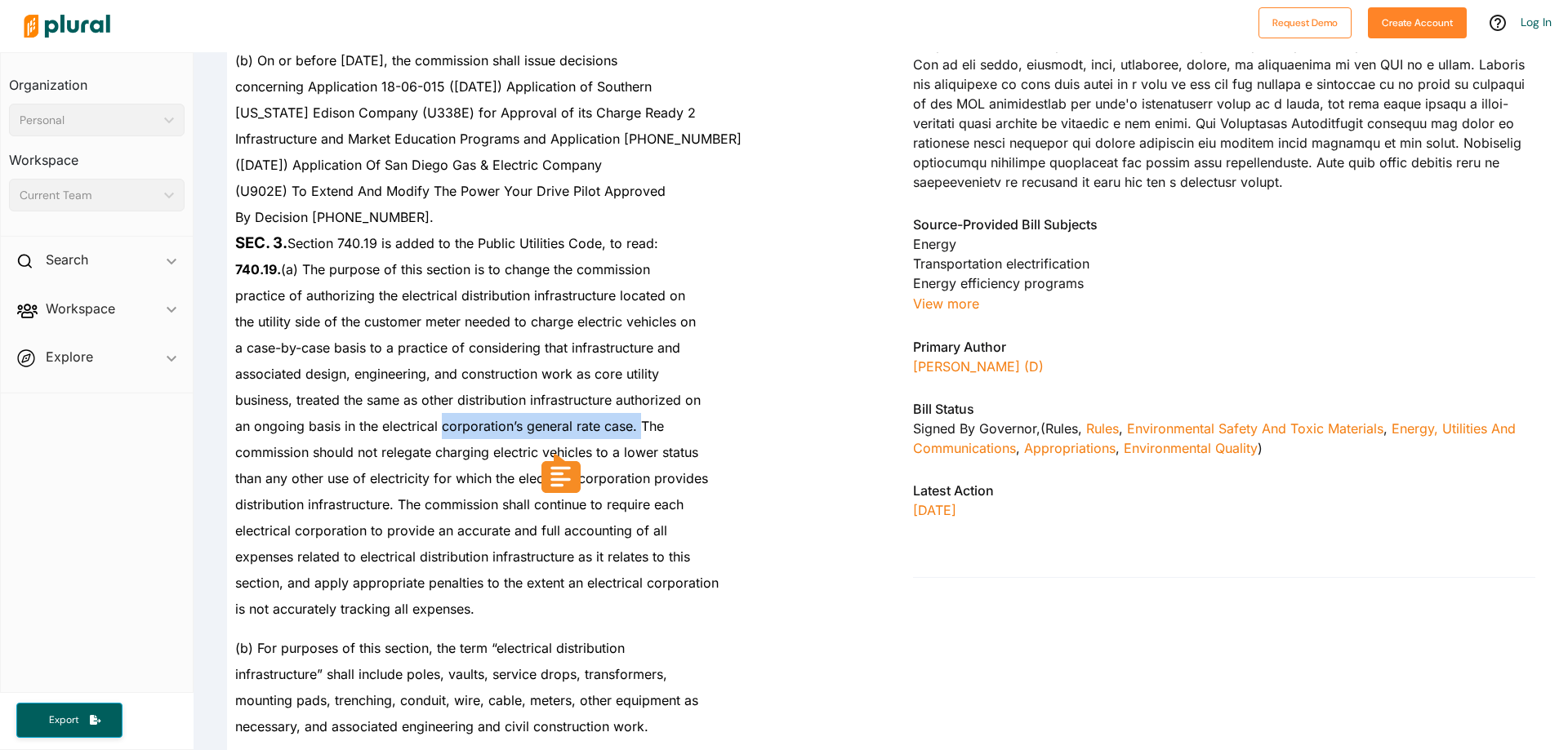
drag, startPoint x: 237, startPoint y: 250, endPoint x: 505, endPoint y: 423, distance: 319.0
click at [505, 423] on span "an ongoing basis in the electrical corporation’s general rate case. The" at bounding box center [450, 426] width 429 height 16
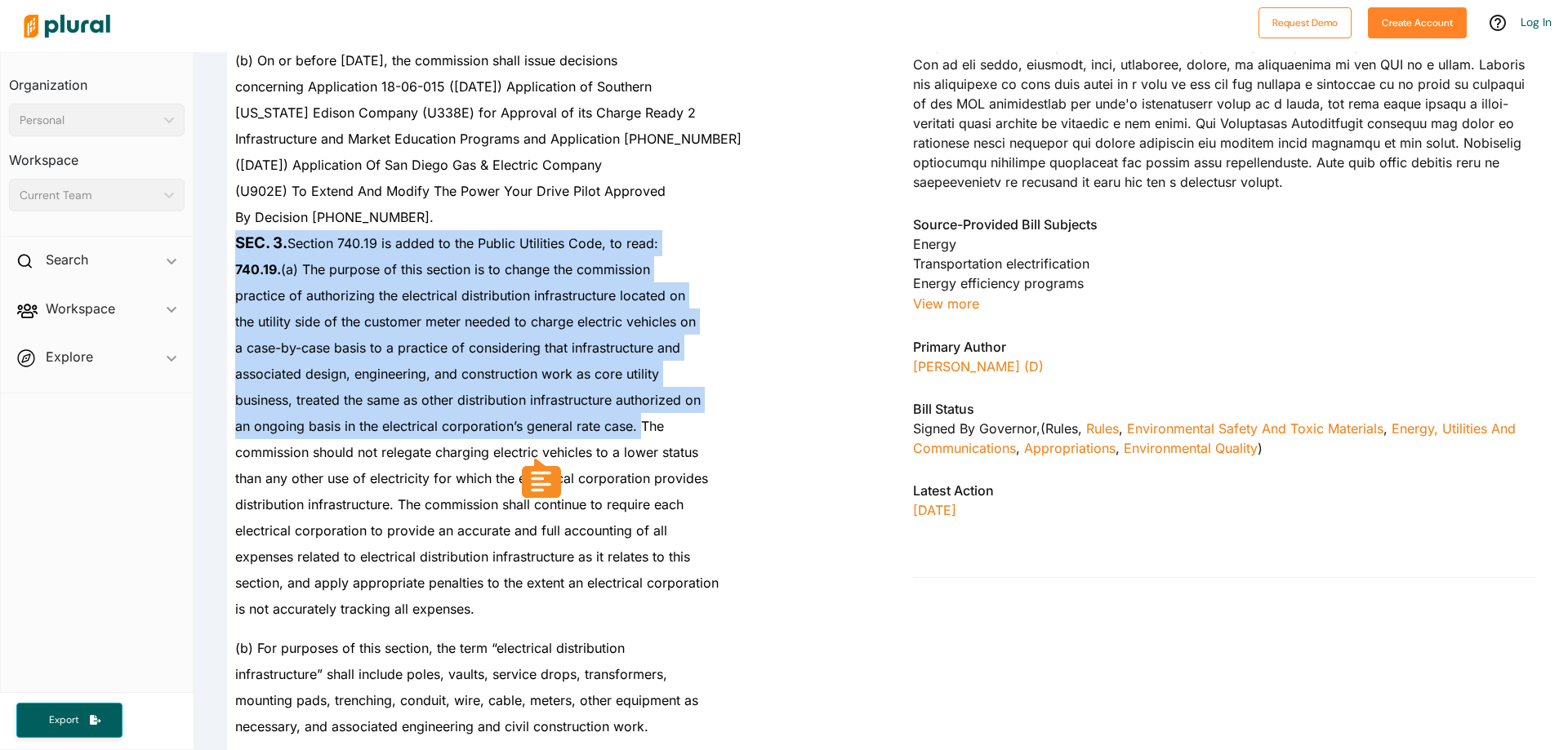
drag, startPoint x: 641, startPoint y: 429, endPoint x: 232, endPoint y: 247, distance: 447.7
click at [232, 247] on div "SEC. 3. Section 740.19 is added to the Public Utilities Code, to read:" at bounding box center [545, 243] width 635 height 26
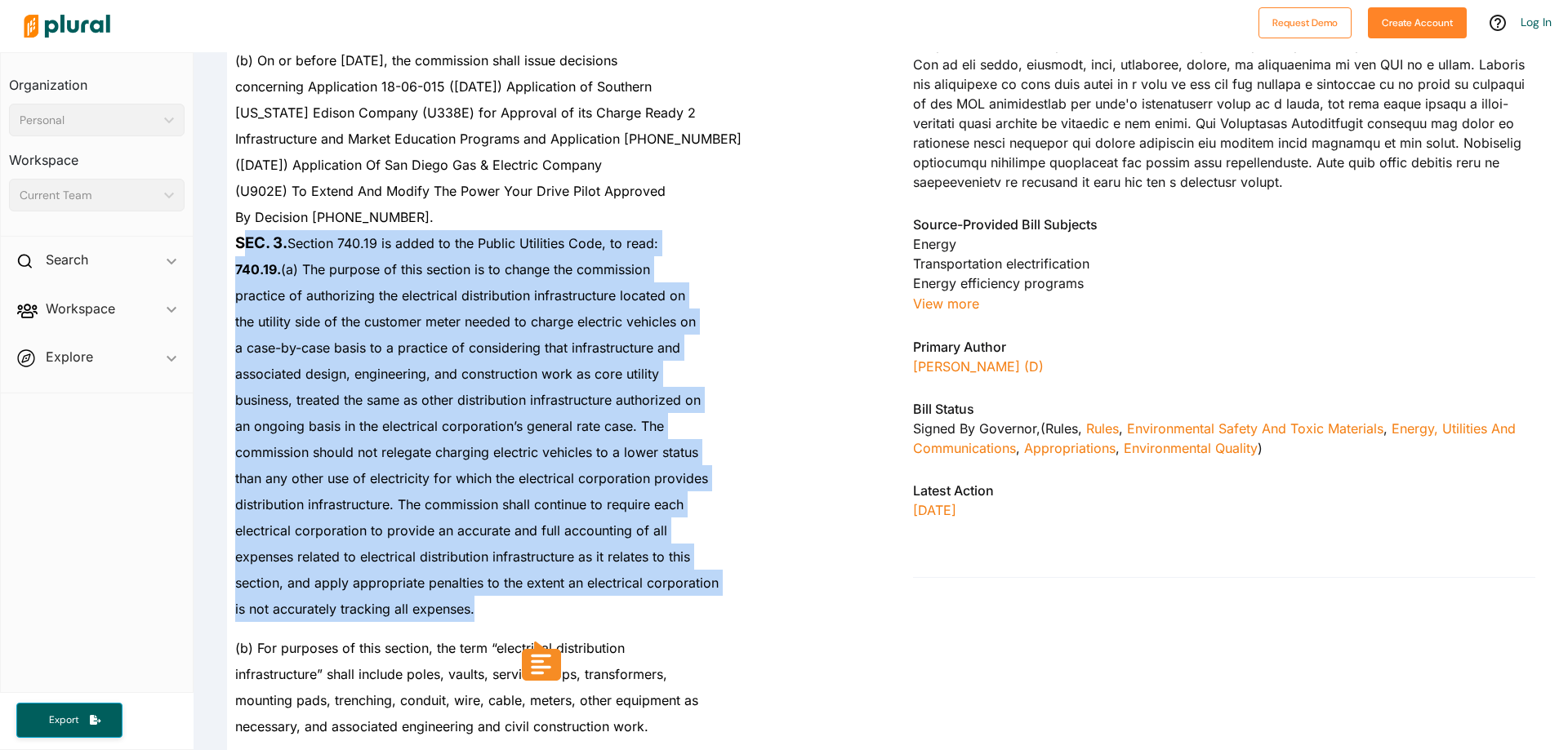
drag, startPoint x: 241, startPoint y: 242, endPoint x: 575, endPoint y: 614, distance: 499.9
click at [575, 614] on div "is not accurately tracking all expenses." at bounding box center [545, 609] width 635 height 26
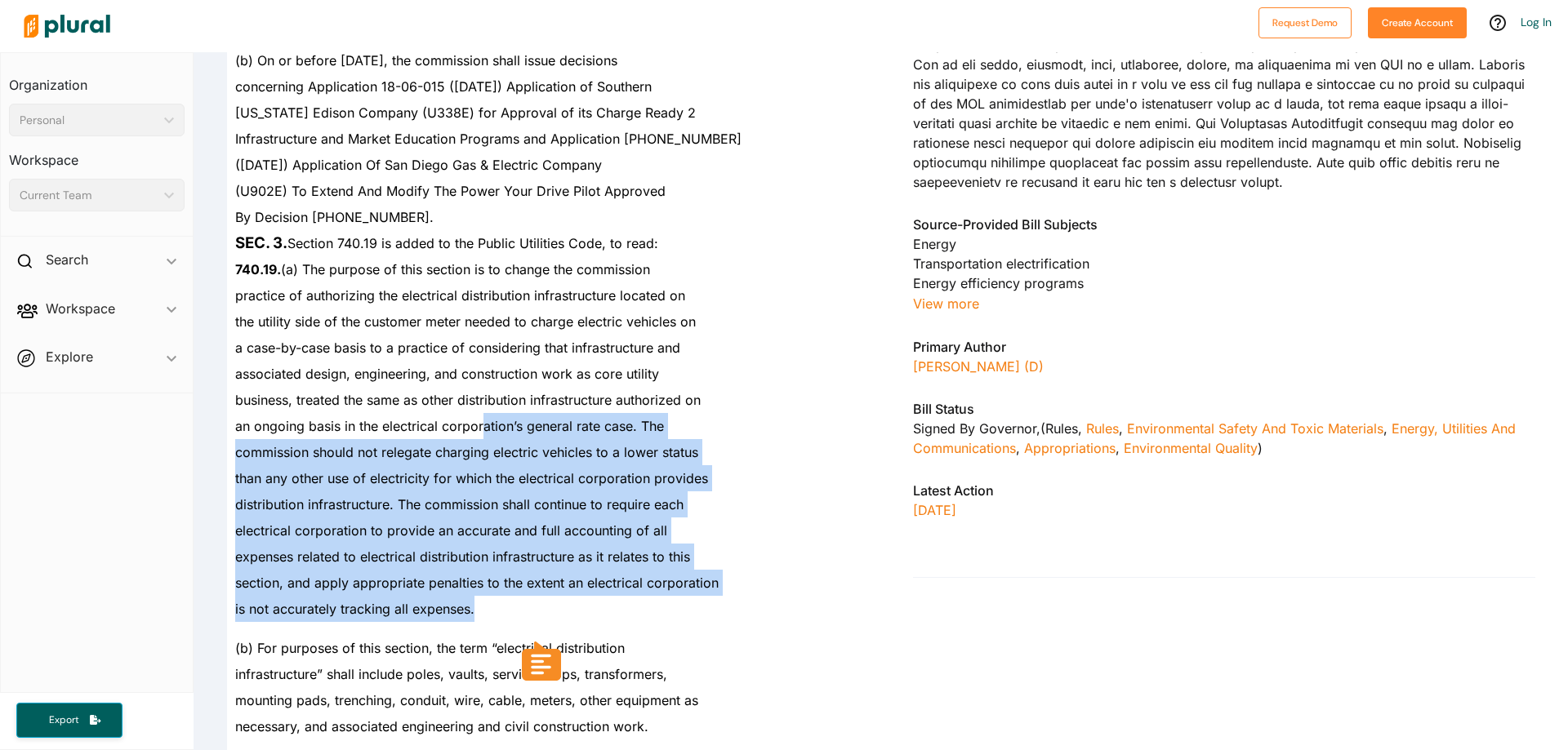
drag, startPoint x: 575, startPoint y: 613, endPoint x: 481, endPoint y: 430, distance: 205.7
click at [481, 430] on span "an ongoing basis in the electrical corporation’s general rate case. The" at bounding box center [450, 426] width 429 height 16
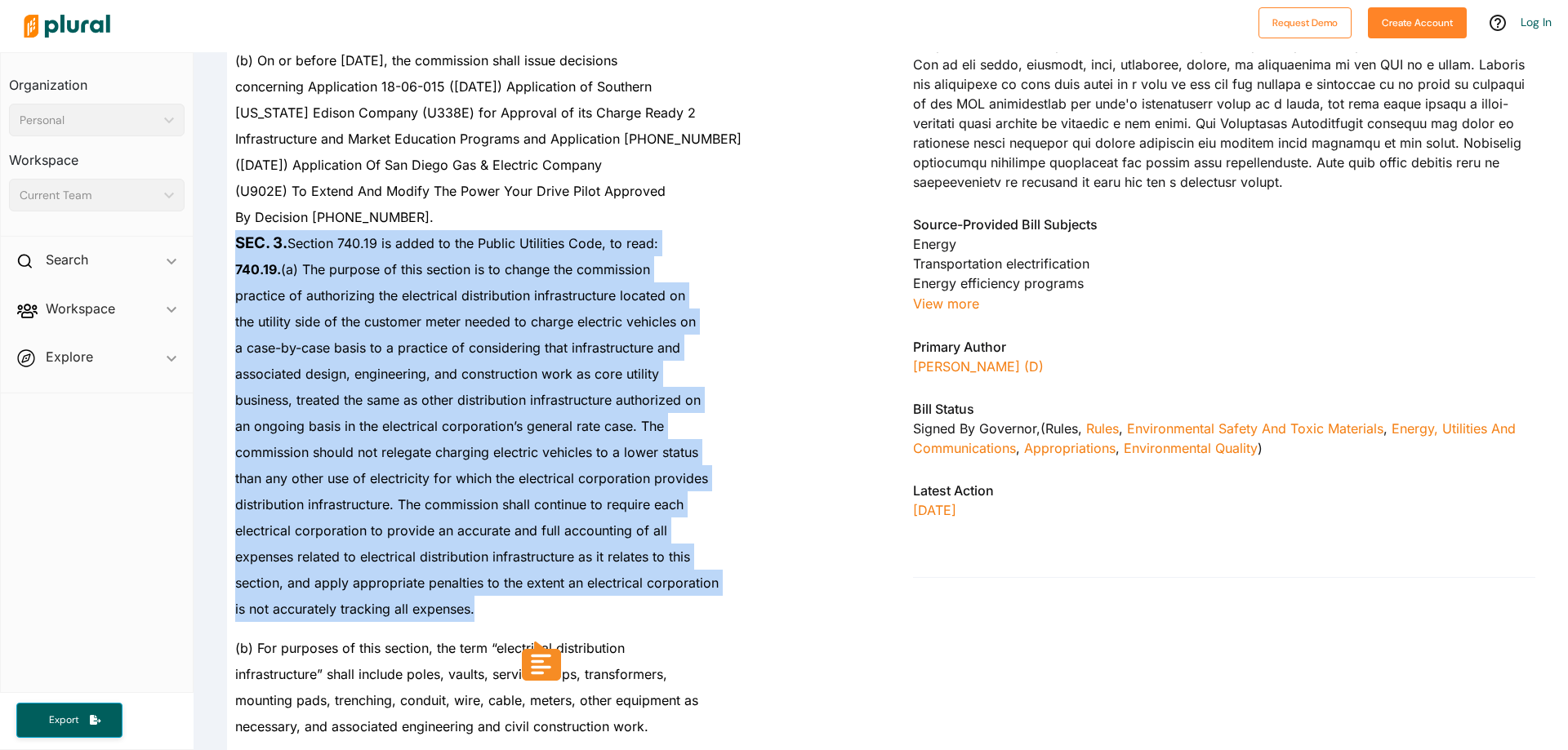
drag, startPoint x: 239, startPoint y: 238, endPoint x: 569, endPoint y: 598, distance: 488.4
click at [569, 598] on div "is not accurately tracking all expenses." at bounding box center [545, 609] width 635 height 26
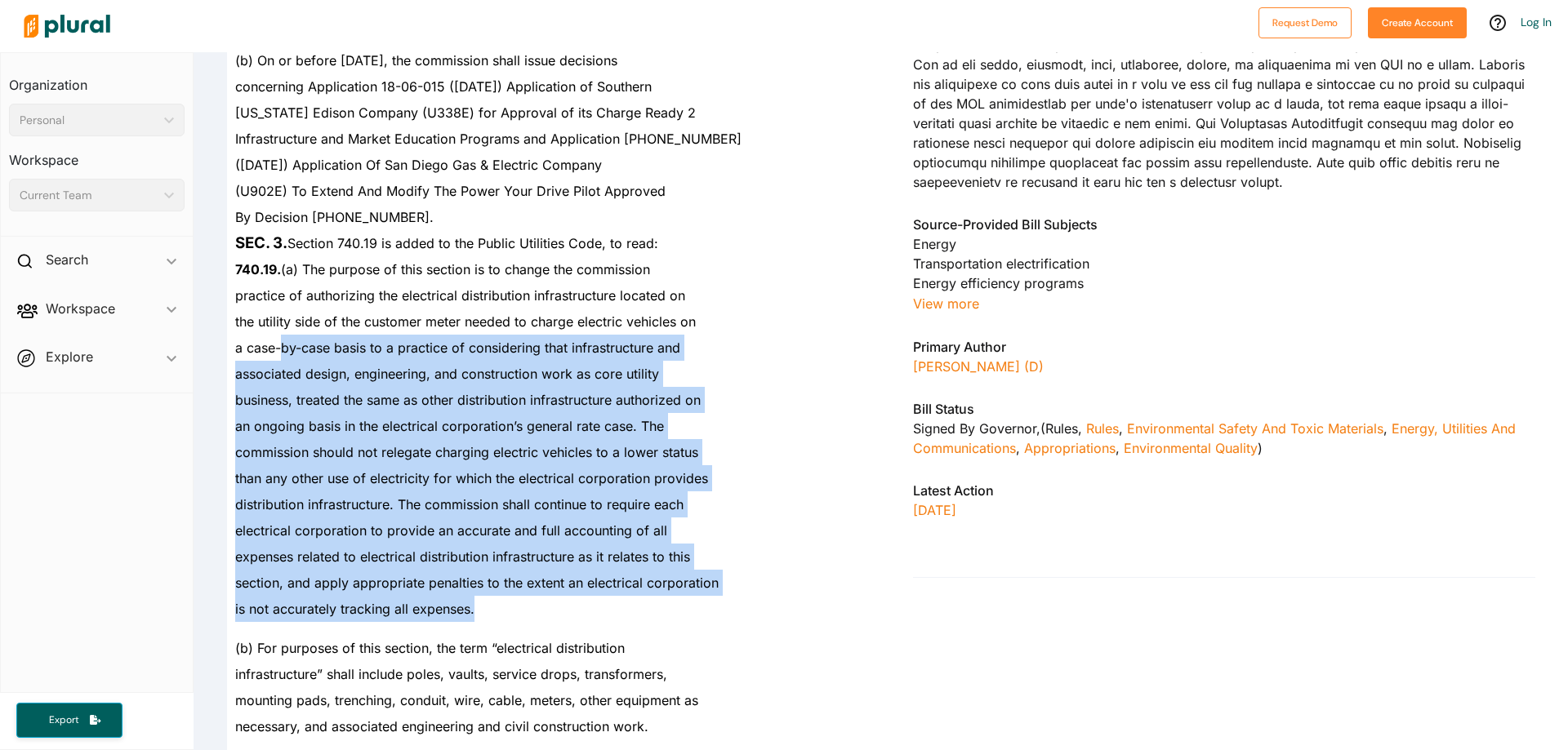
drag, startPoint x: 569, startPoint y: 598, endPoint x: 283, endPoint y: 350, distance: 378.5
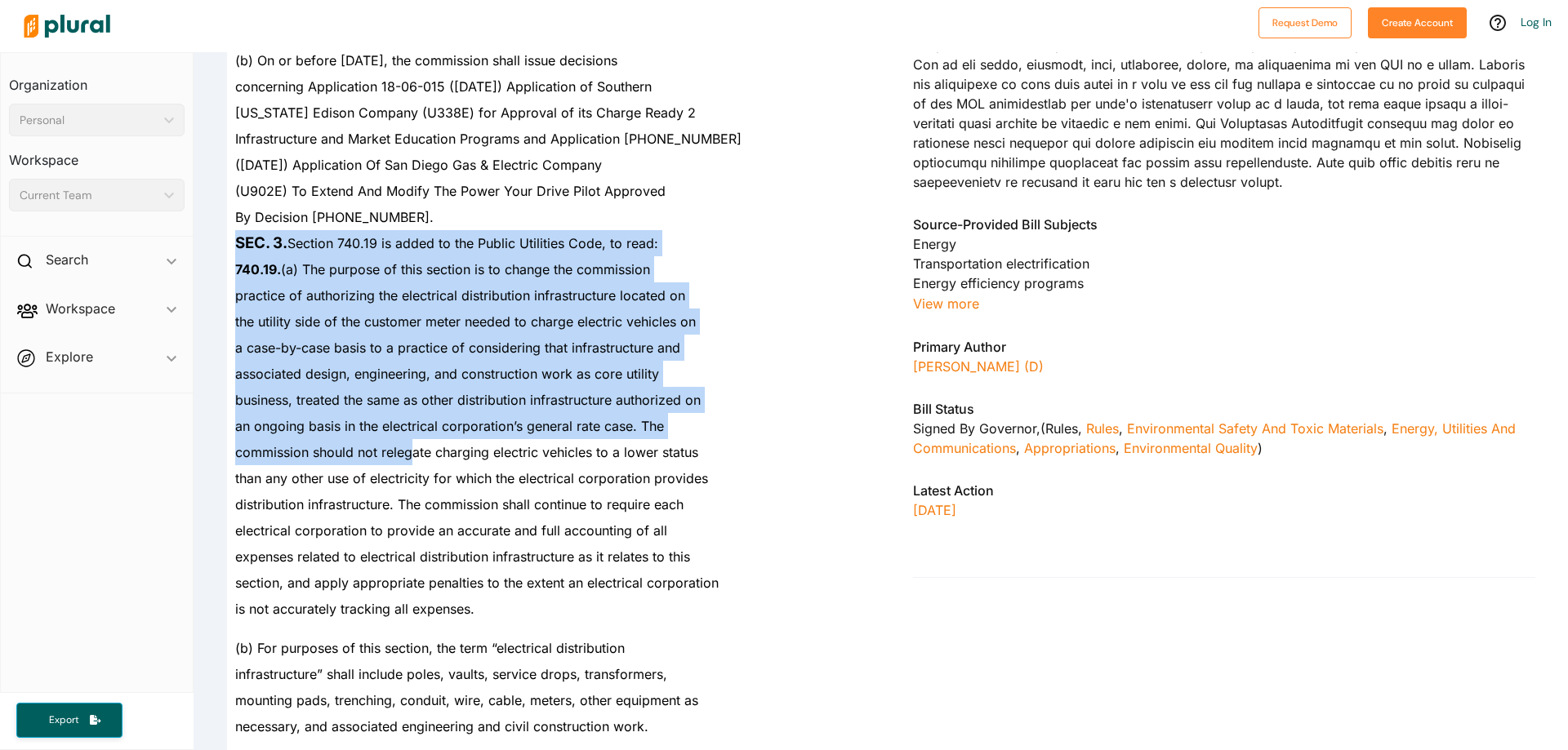
drag, startPoint x: 227, startPoint y: 235, endPoint x: 413, endPoint y: 463, distance: 294.2
click at [413, 463] on div "commission should not relegate charging electric vehicles to a lower status" at bounding box center [545, 452] width 635 height 26
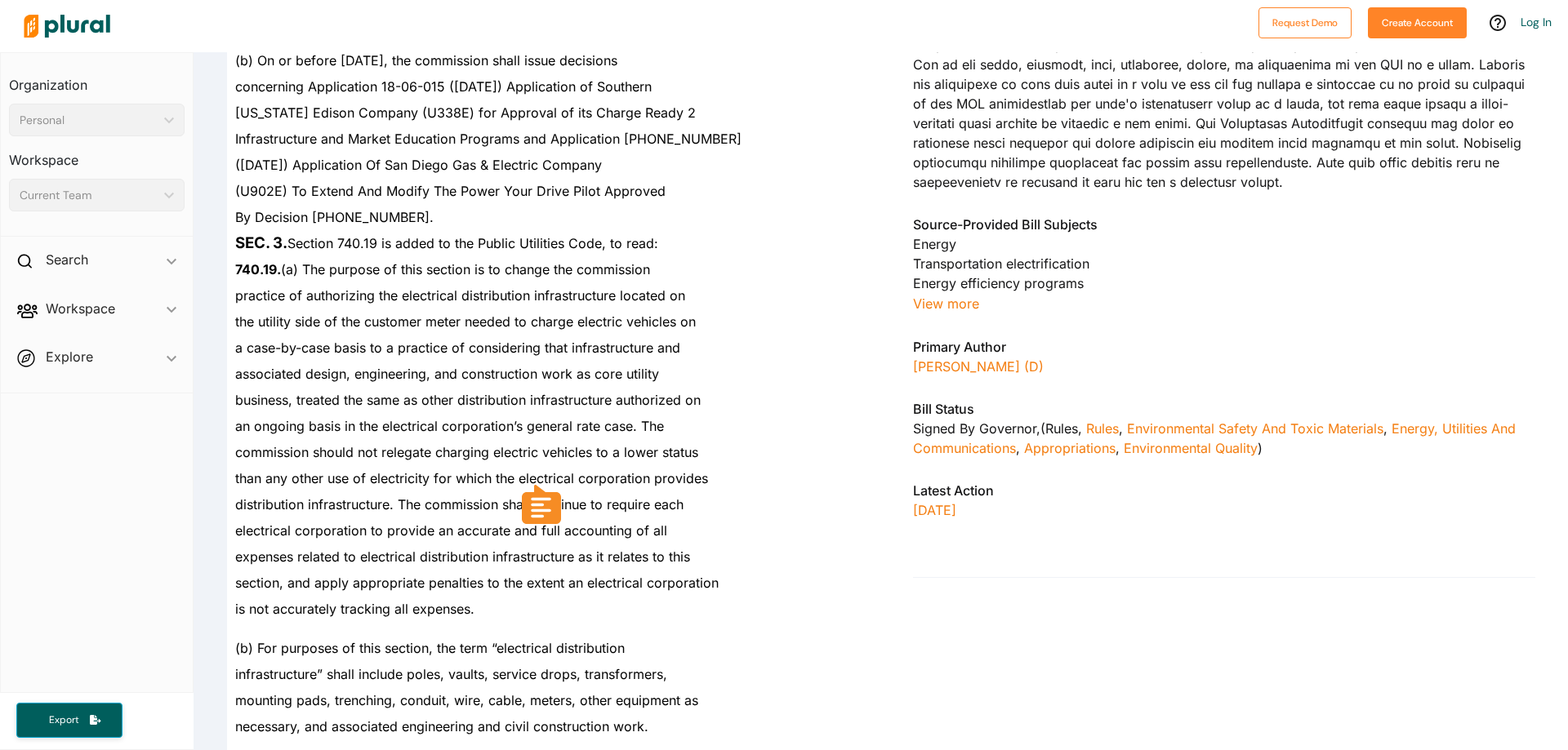
click at [469, 391] on div "business, treated the same as other distribution infrastructure authorized on" at bounding box center [545, 400] width 635 height 26
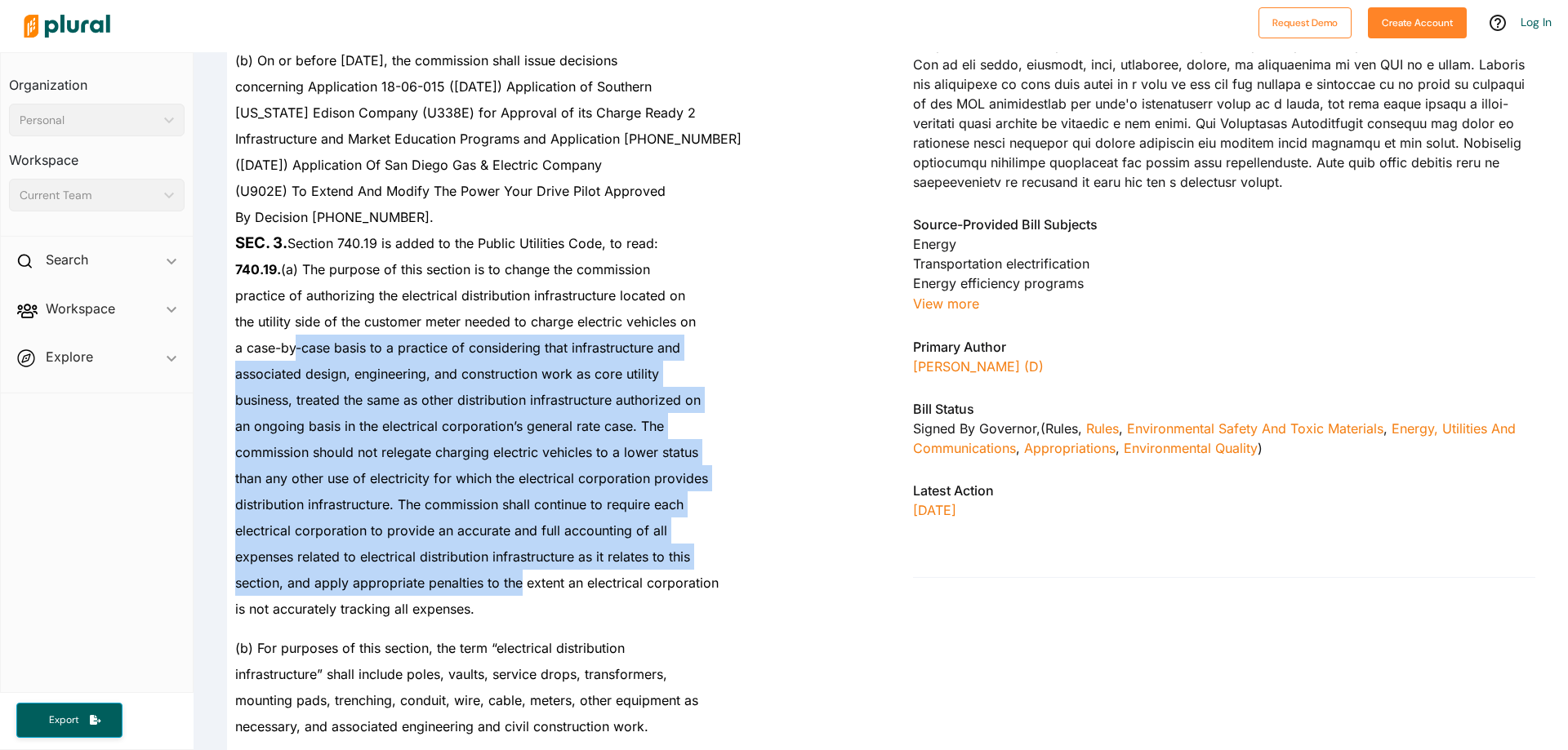
drag, startPoint x: 515, startPoint y: 590, endPoint x: 282, endPoint y: 334, distance: 346.2
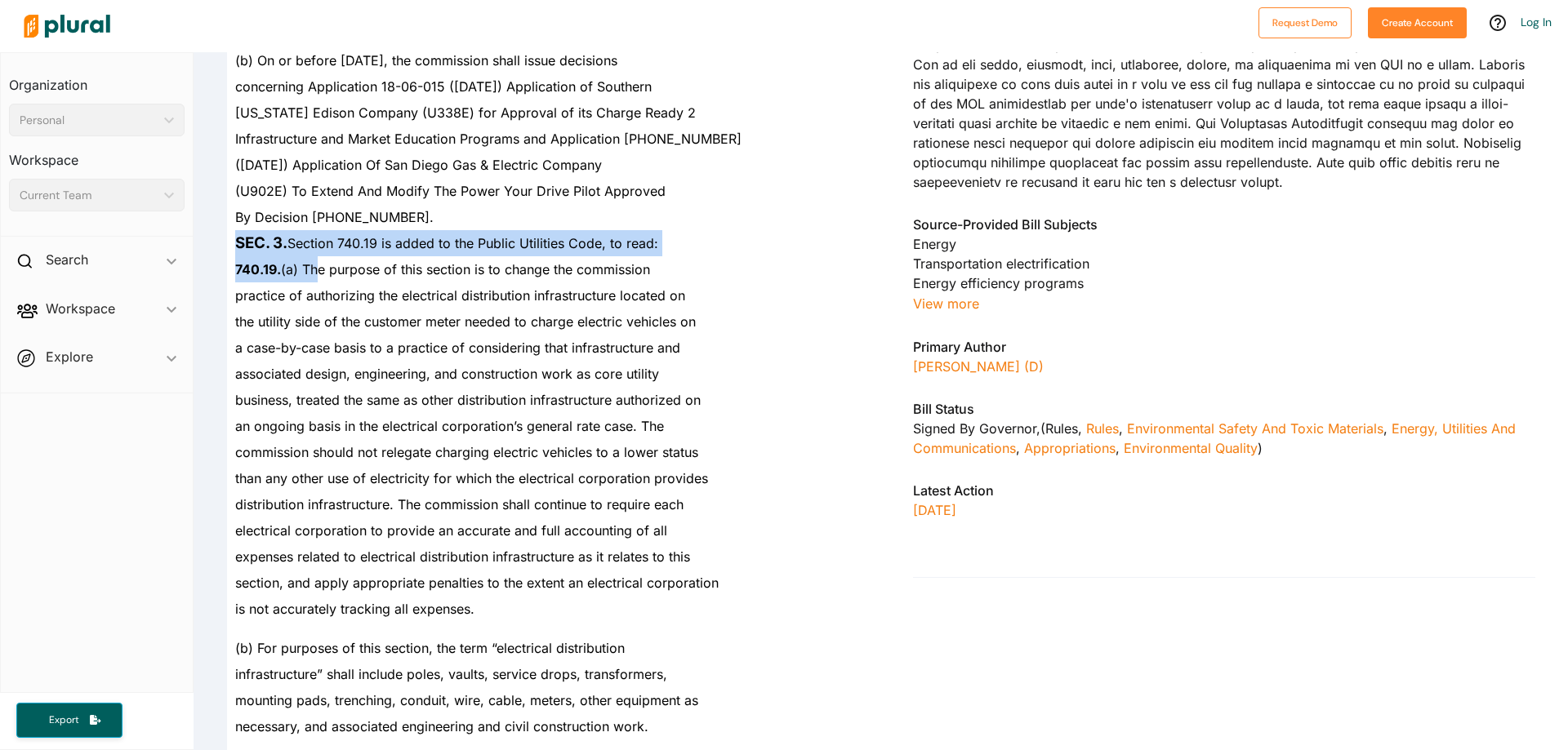
drag, startPoint x: 238, startPoint y: 243, endPoint x: 316, endPoint y: 281, distance: 86.8
click at [316, 281] on div "740.19. (a) The purpose of this section is to change the commission" at bounding box center [545, 269] width 635 height 26
click at [367, 362] on div "associated design, engineering, and construction work as core utility" at bounding box center [545, 374] width 635 height 26
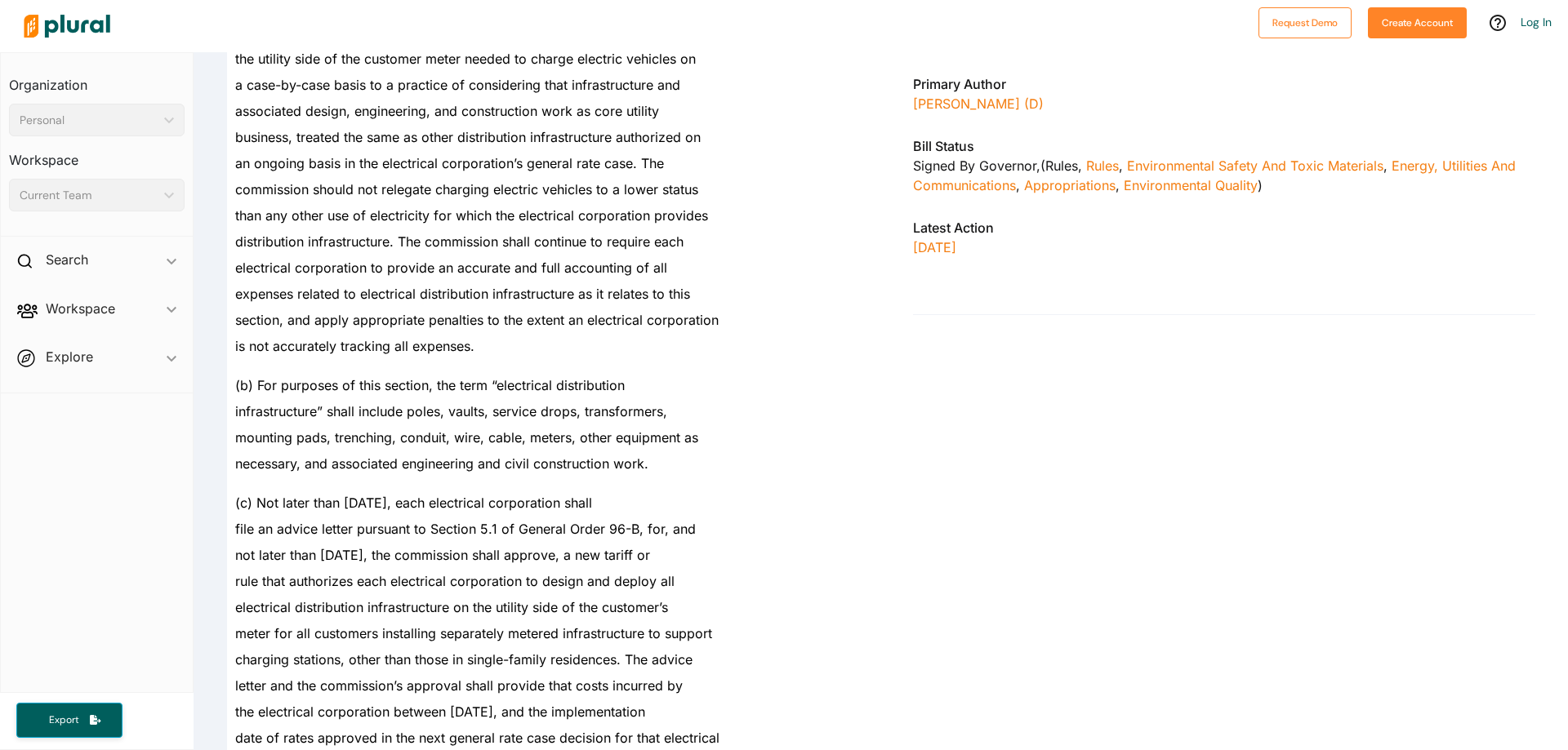
scroll to position [3184, 0]
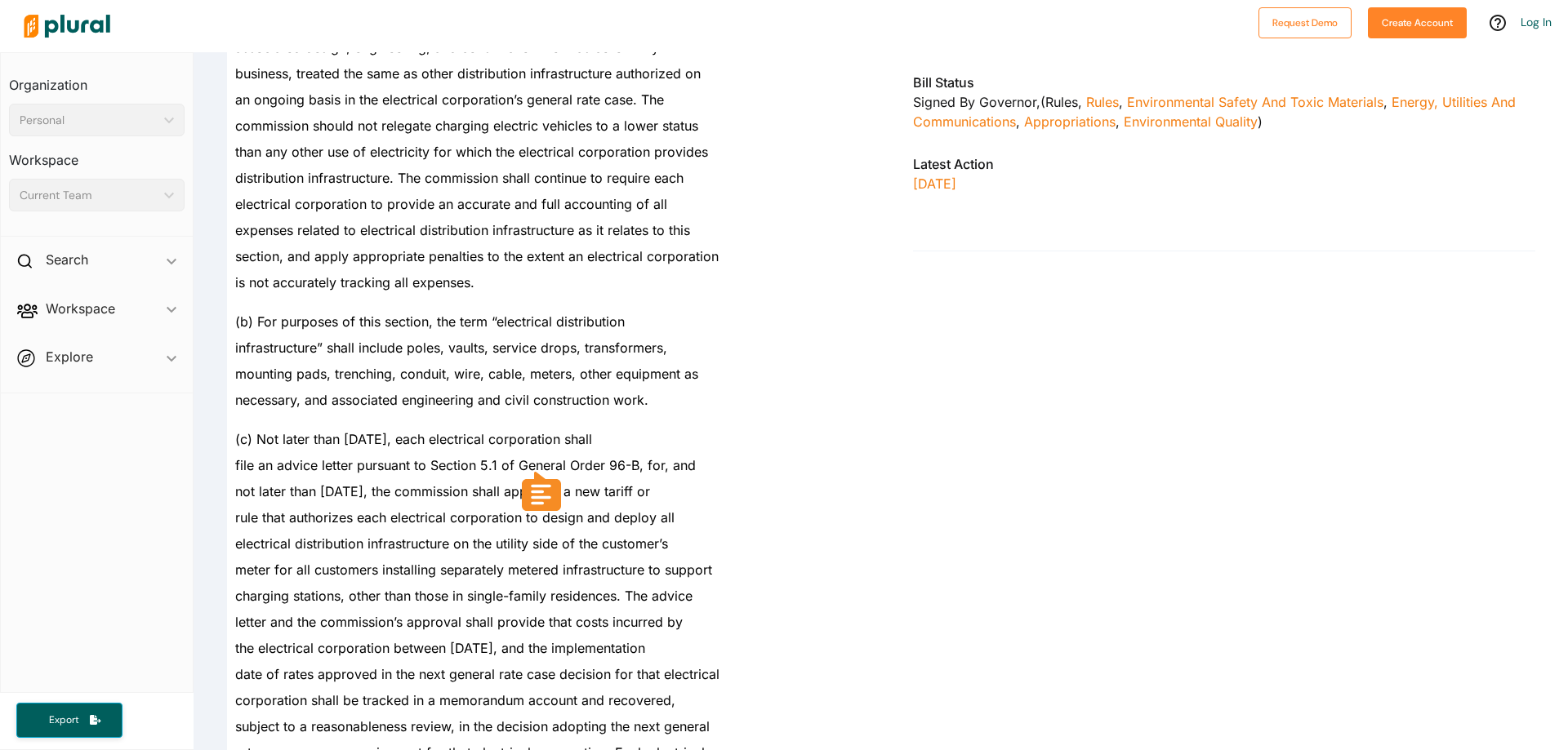
drag, startPoint x: 245, startPoint y: 330, endPoint x: 682, endPoint y: 416, distance: 445.4
click at [676, 404] on div "necessary, and associated engineering and civil construction work." at bounding box center [545, 400] width 635 height 26
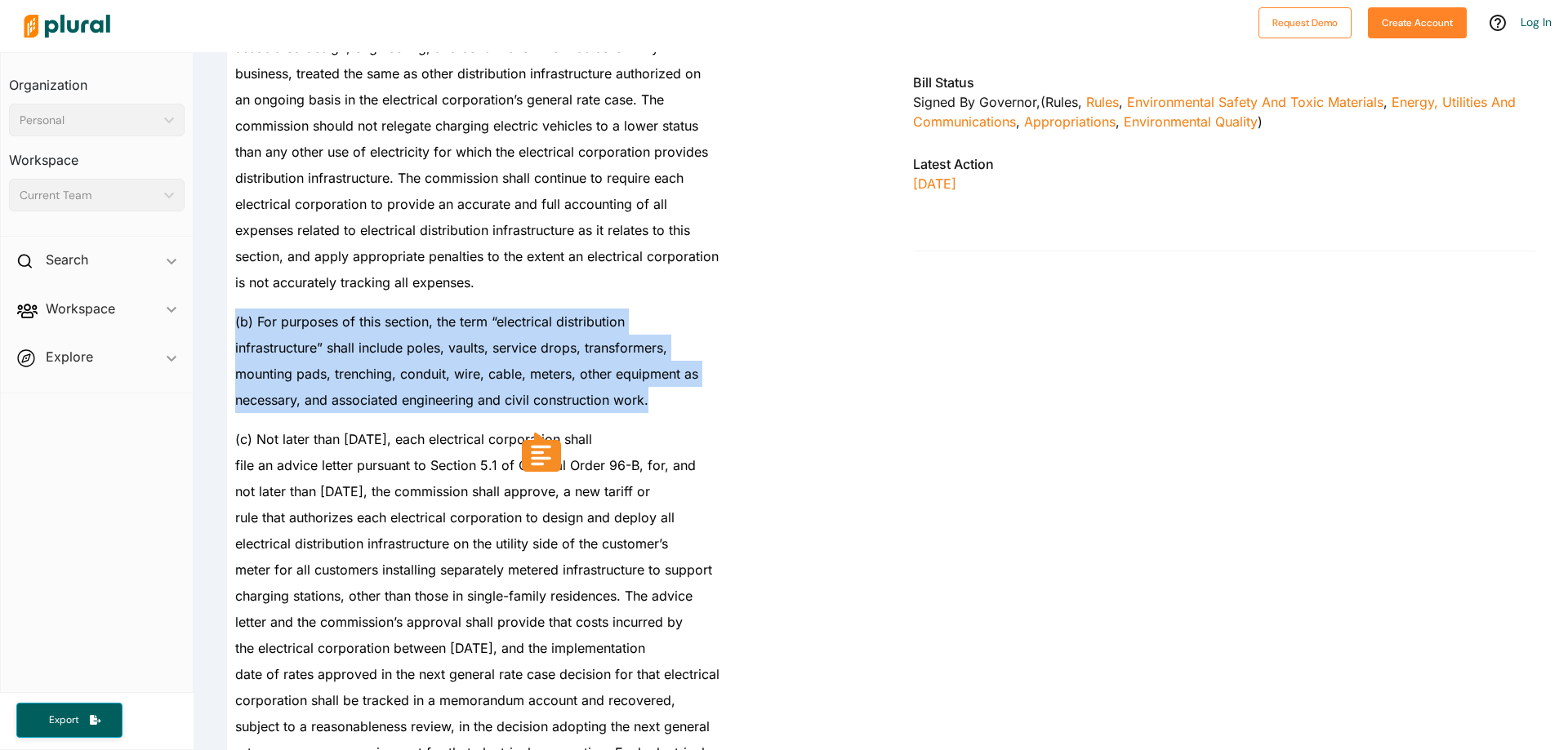
drag, startPoint x: 676, startPoint y: 404, endPoint x: 235, endPoint y: 308, distance: 451.3
click at [235, 308] on div "(b) For purposes of this section, the term “electrical distribution" at bounding box center [545, 315] width 635 height 39
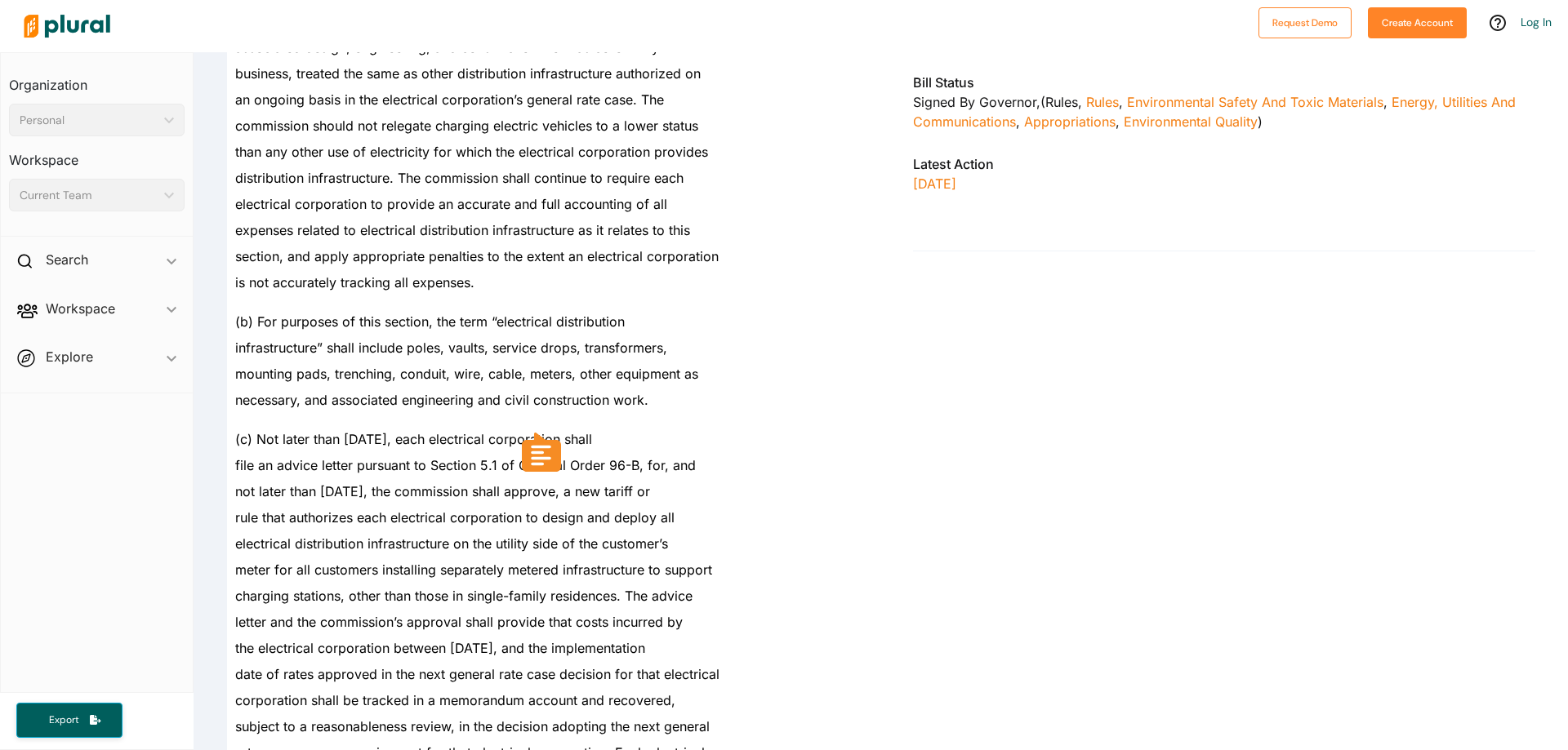
click at [347, 263] on span "section, and apply appropriate penalties to the extent an electrical corporation" at bounding box center [476, 256] width 483 height 16
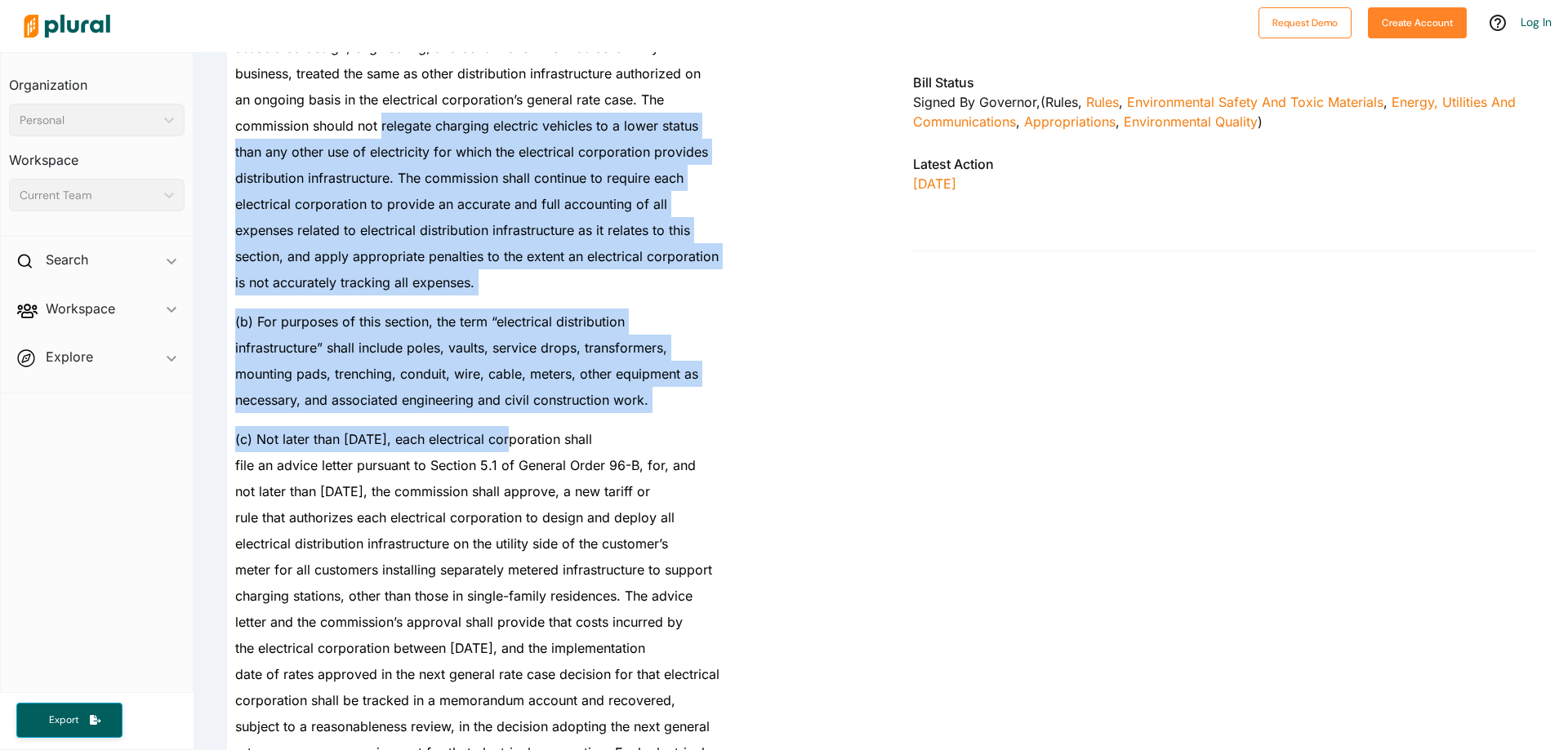
drag, startPoint x: 380, startPoint y: 137, endPoint x: 518, endPoint y: 429, distance: 323.0
click at [518, 429] on div "(c) Not later than [DATE], each electrical corporation shall" at bounding box center [545, 432] width 635 height 39
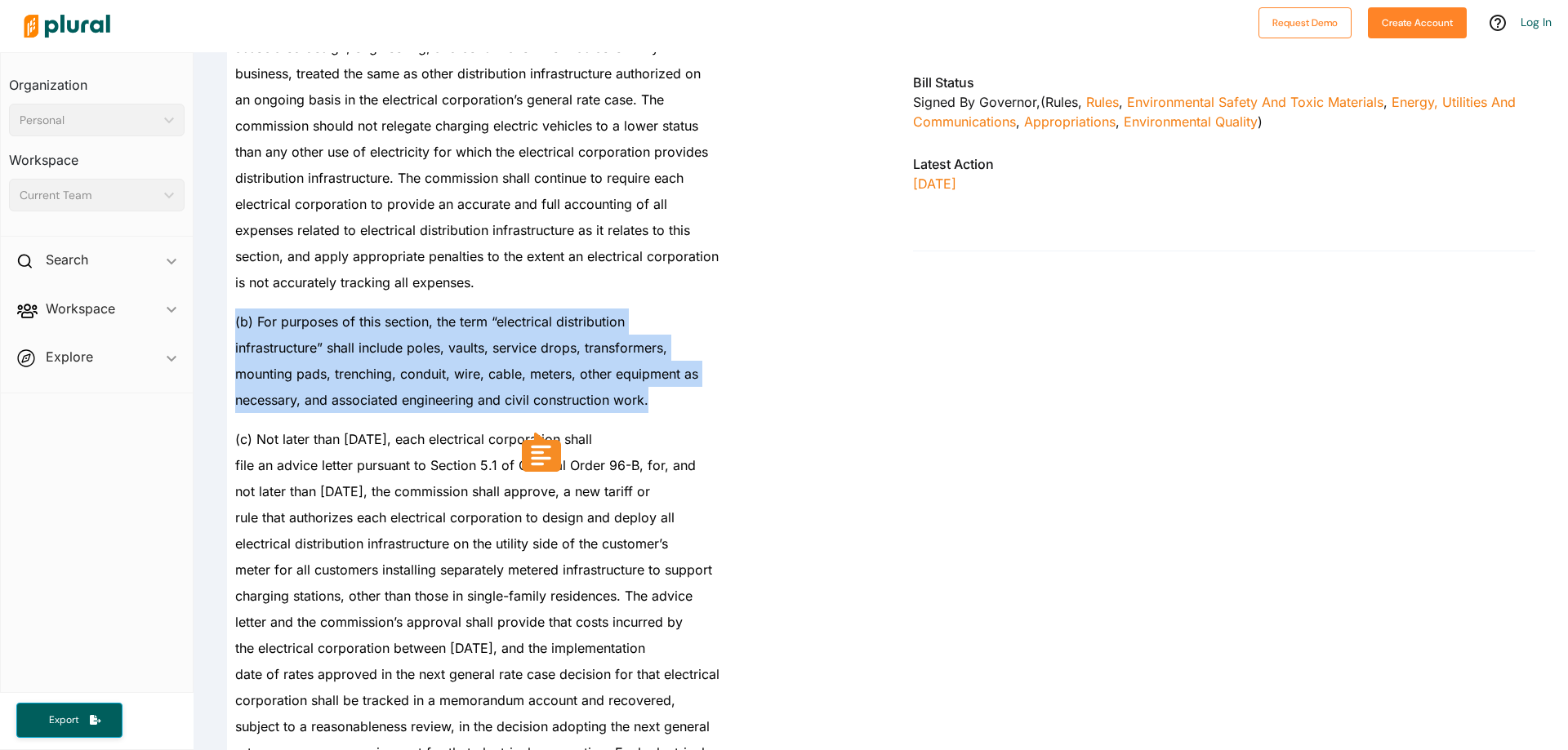
drag, startPoint x: 723, startPoint y: 407, endPoint x: 222, endPoint y: 299, distance: 512.5
click at [222, 299] on div at bounding box center [208, 315] width 39 height 39
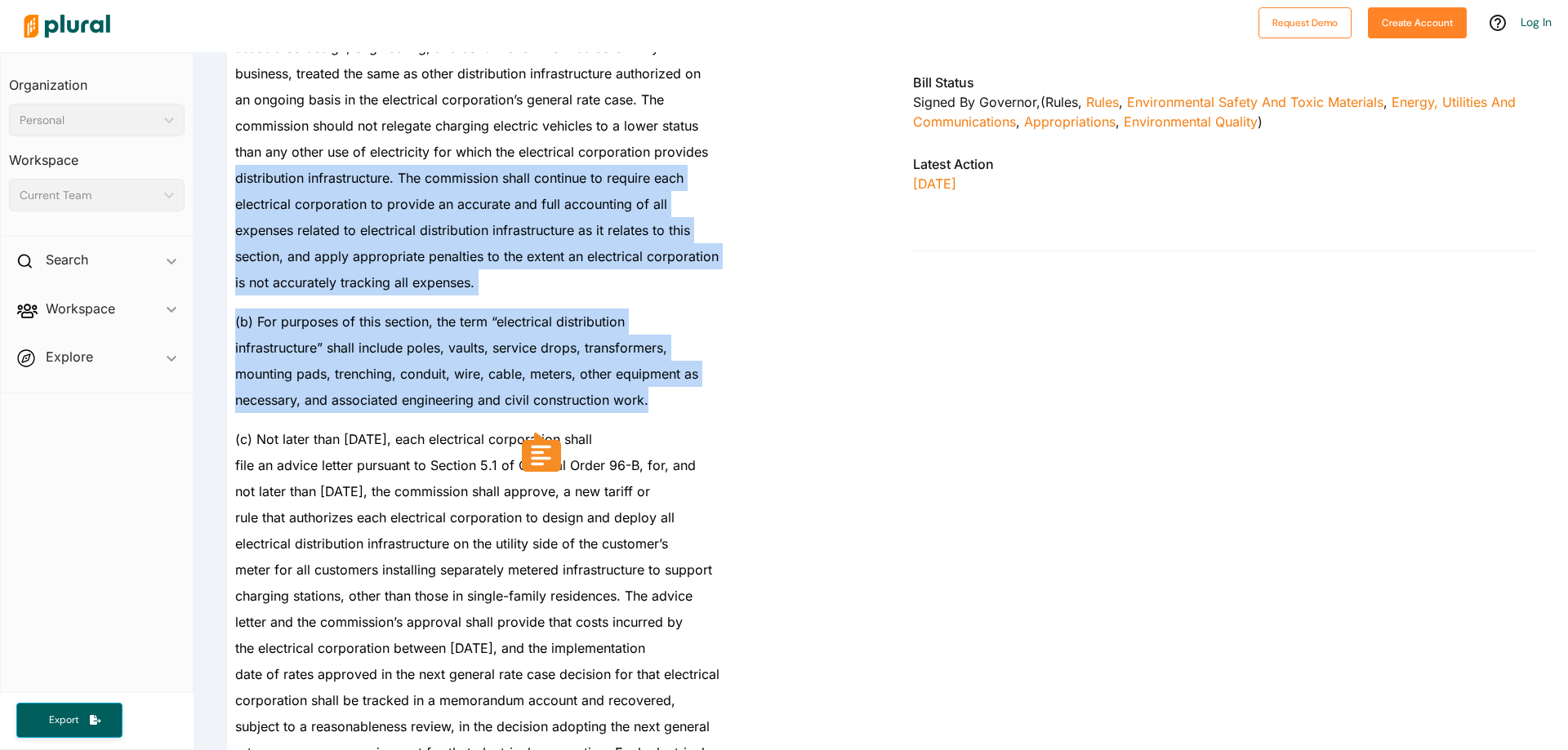
drag, startPoint x: 233, startPoint y: 188, endPoint x: 684, endPoint y: 387, distance: 493.0
click at [684, 387] on div "necessary, and associated engineering and civil construction work." at bounding box center [545, 400] width 635 height 26
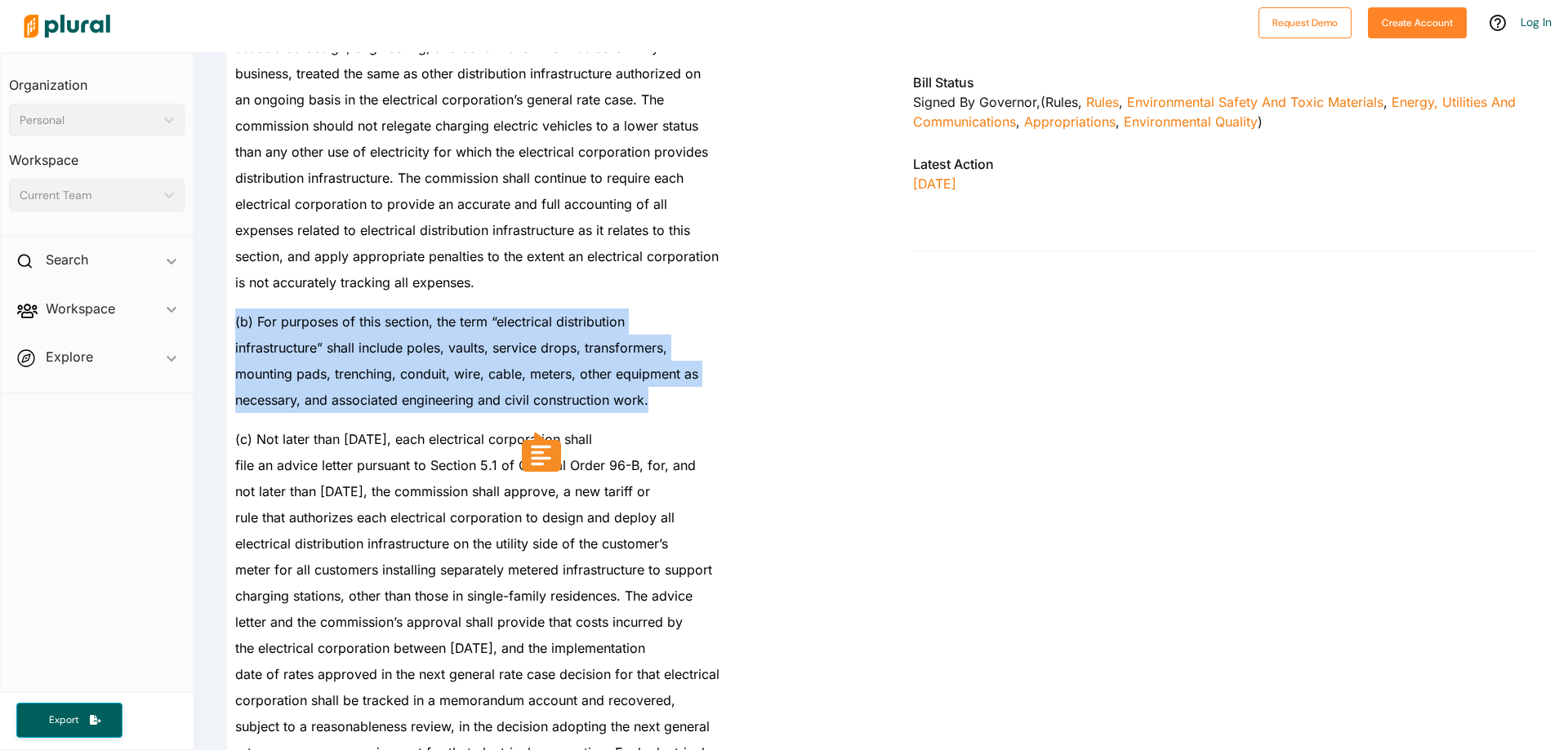
drag, startPoint x: 684, startPoint y: 387, endPoint x: 229, endPoint y: 320, distance: 459.9
click at [229, 320] on div "(b) For purposes of this section, the term “electrical distribution" at bounding box center [545, 315] width 635 height 39
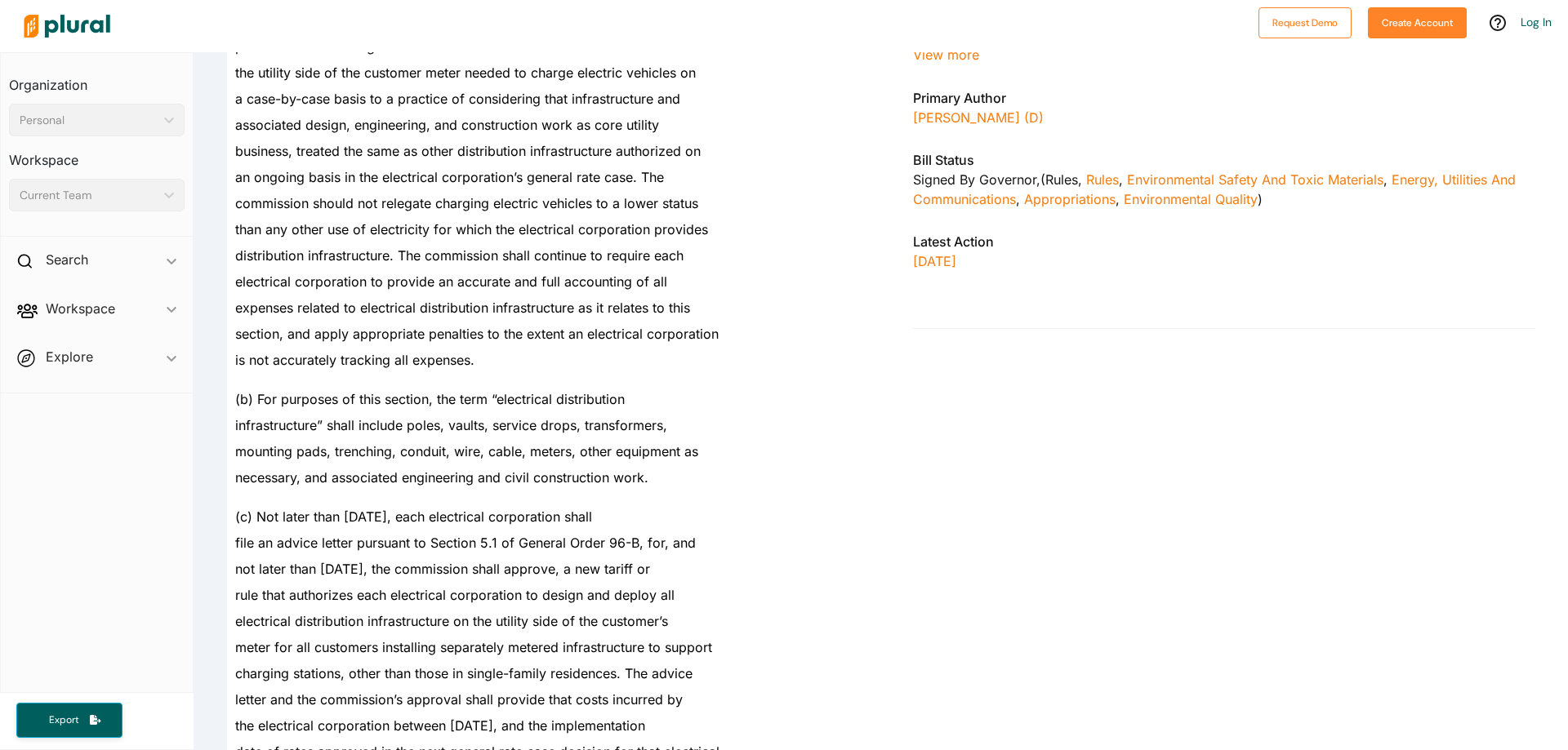
drag, startPoint x: 1044, startPoint y: 184, endPoint x: 901, endPoint y: 60, distance: 189.3
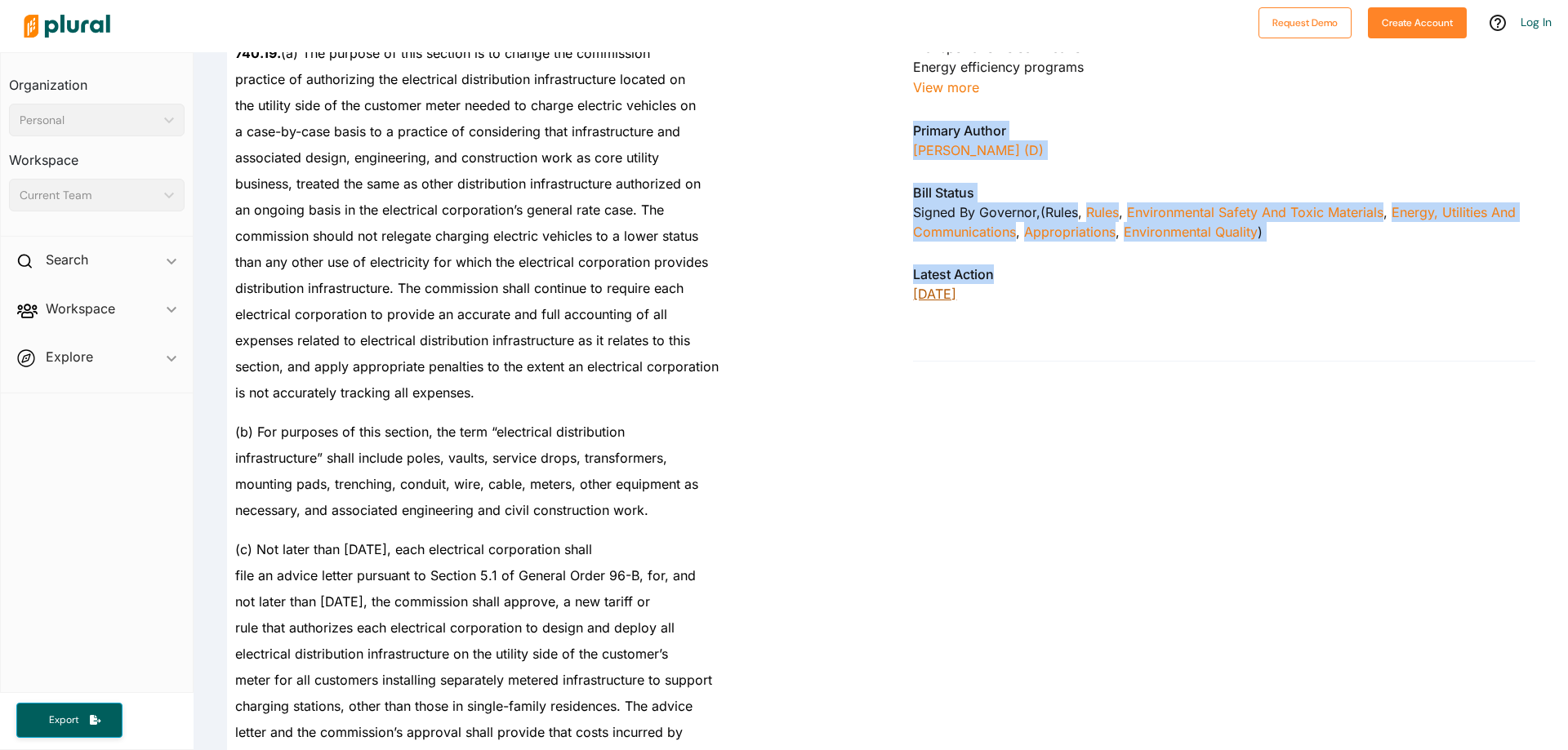
drag, startPoint x: 906, startPoint y: 84, endPoint x: 1093, endPoint y: 253, distance: 252.1
click at [1096, 284] on p "[DATE]" at bounding box center [1224, 293] width 622 height 20
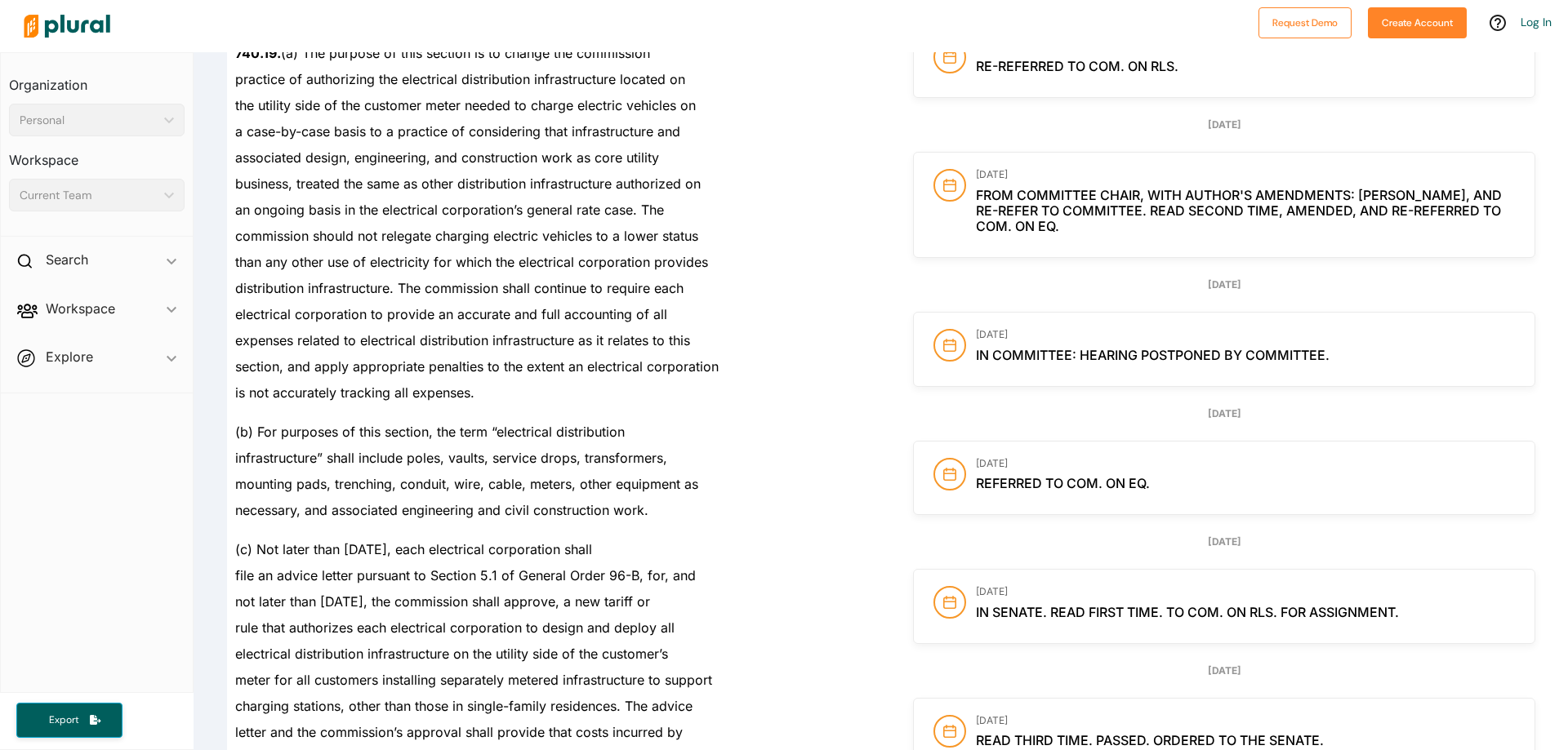
click at [935, 124] on div "[DATE]" at bounding box center [1224, 124] width 622 height 15
